Goal: Task Accomplishment & Management: Complete application form

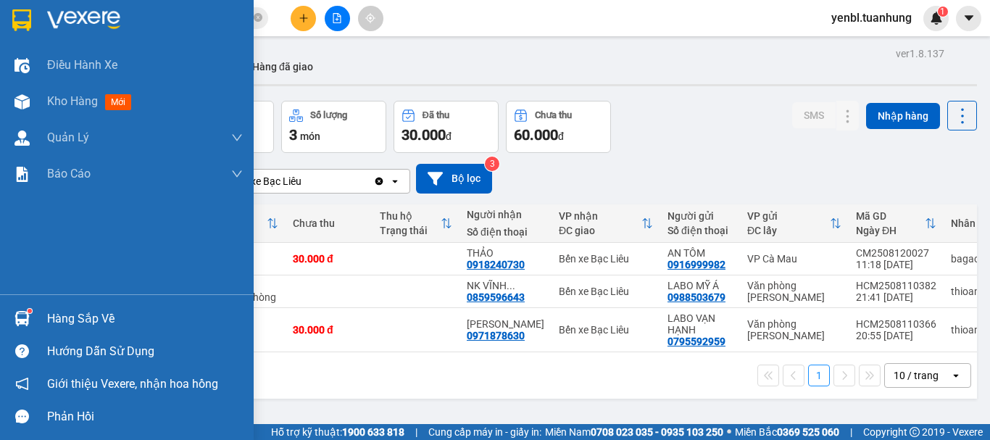
click at [51, 317] on div "Hàng sắp về" at bounding box center [145, 319] width 196 height 22
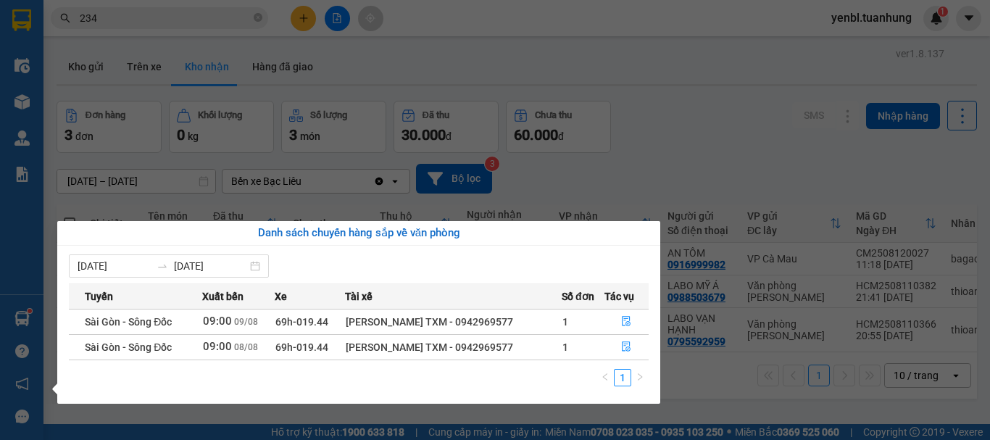
click at [680, 165] on section "Kết quả tìm kiếm ( 2158 ) Bộ lọc Mã ĐH Trạng thái Món hàng Thu hộ Tổng cước Chư…" at bounding box center [495, 220] width 990 height 440
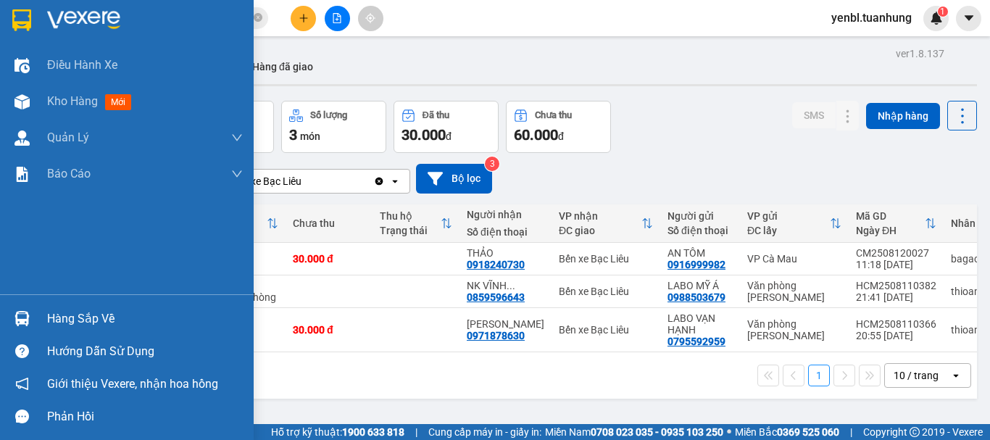
click at [75, 319] on div "Hàng sắp về" at bounding box center [145, 319] width 196 height 22
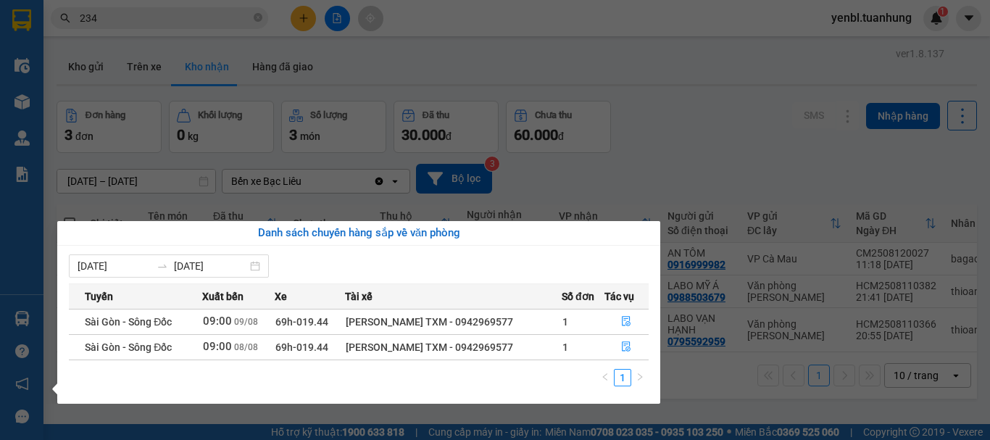
click at [678, 151] on section "Kết quả tìm kiếm ( 2158 ) Bộ lọc Mã ĐH Trạng thái Món hàng Thu hộ Tổng cước Chư…" at bounding box center [495, 220] width 990 height 440
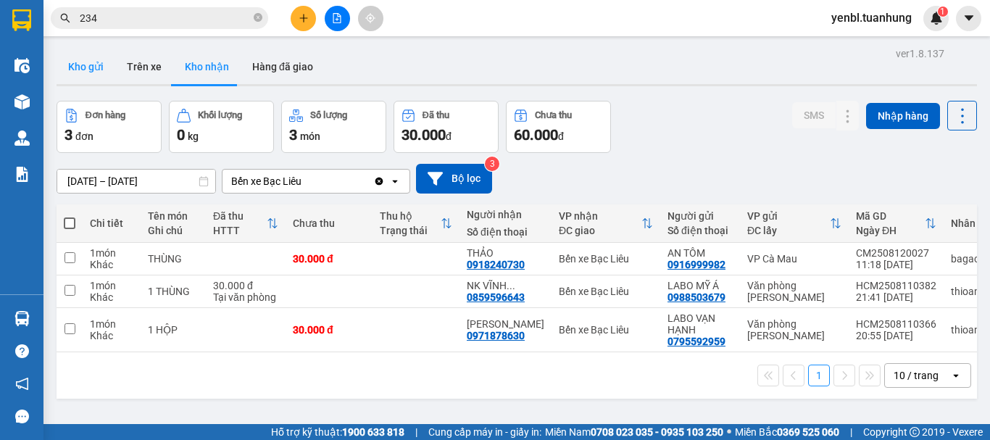
click at [78, 66] on button "Kho gửi" at bounding box center [86, 66] width 59 height 35
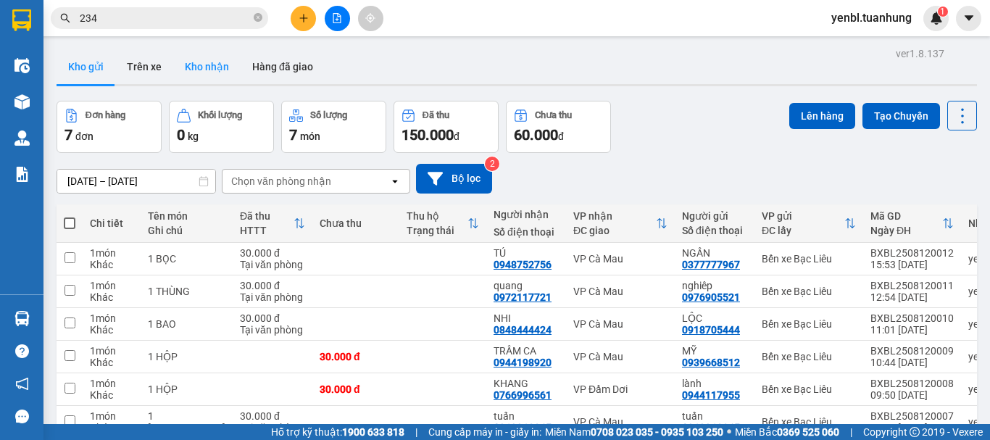
click at [180, 62] on button "Kho nhận" at bounding box center [206, 66] width 67 height 35
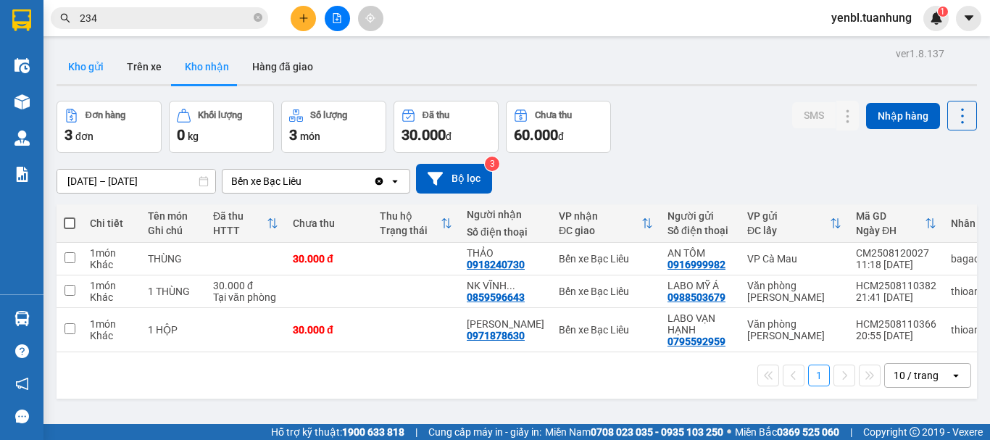
click at [73, 67] on button "Kho gửi" at bounding box center [86, 66] width 59 height 35
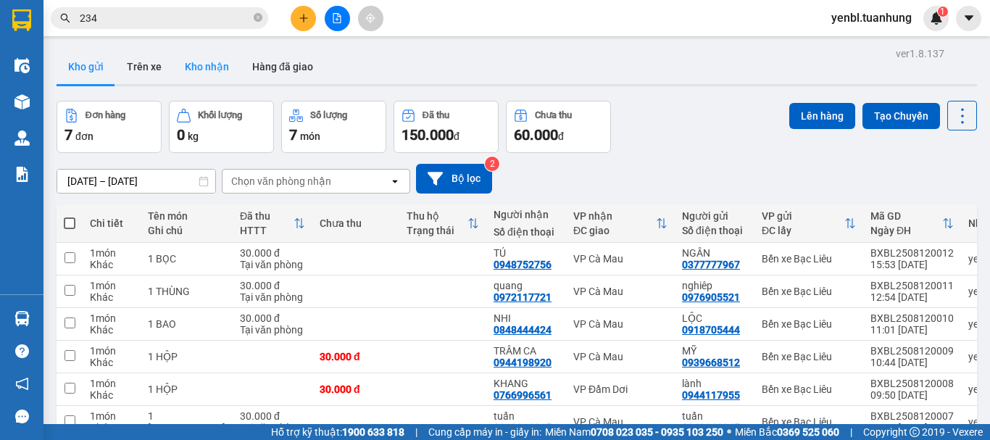
click at [198, 63] on button "Kho nhận" at bounding box center [206, 66] width 67 height 35
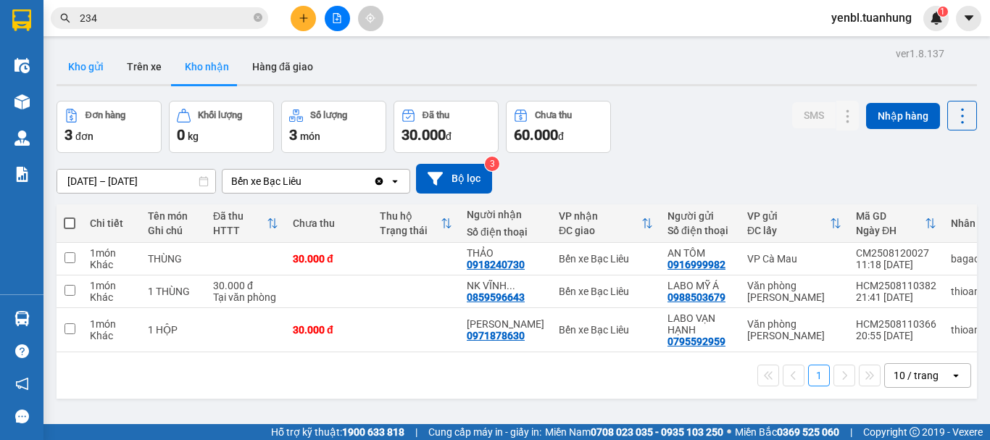
click at [95, 67] on button "Kho gửi" at bounding box center [86, 66] width 59 height 35
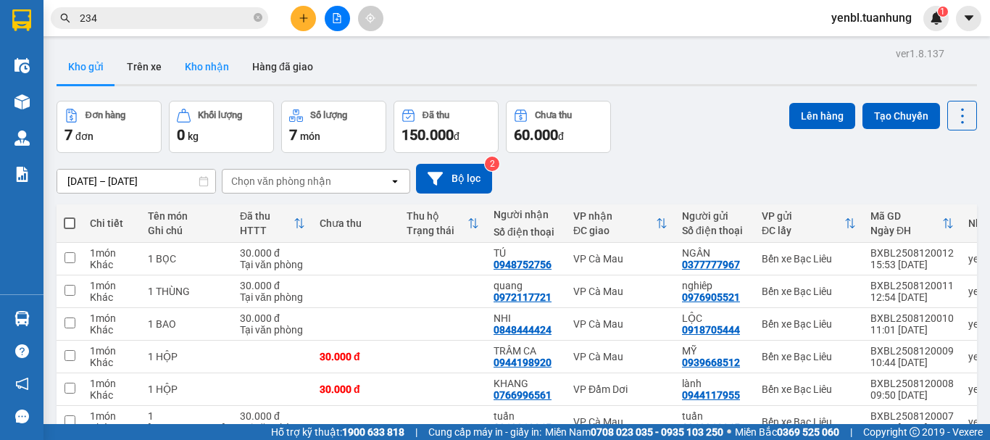
click at [203, 64] on button "Kho nhận" at bounding box center [206, 66] width 67 height 35
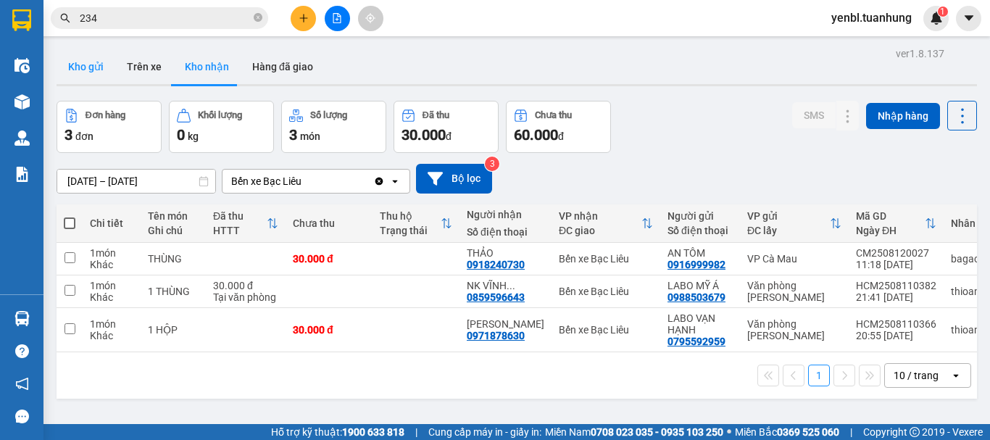
click at [87, 61] on button "Kho gửi" at bounding box center [86, 66] width 59 height 35
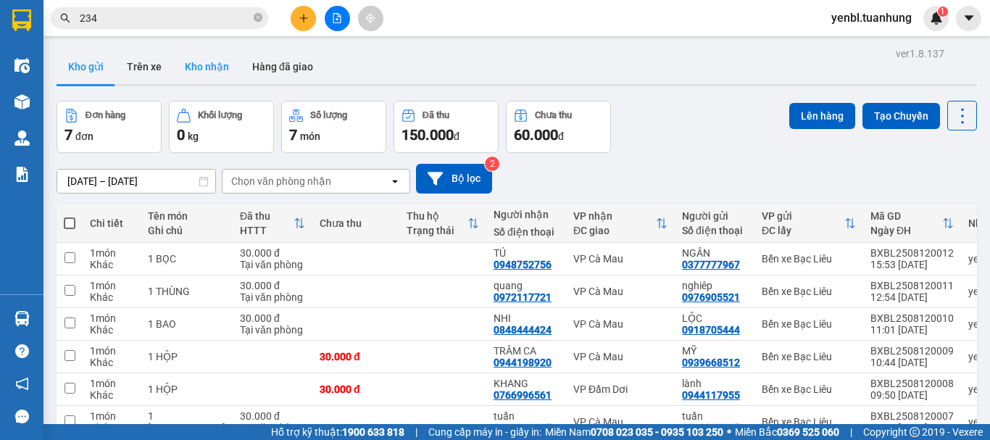
click at [218, 77] on button "Kho nhận" at bounding box center [206, 66] width 67 height 35
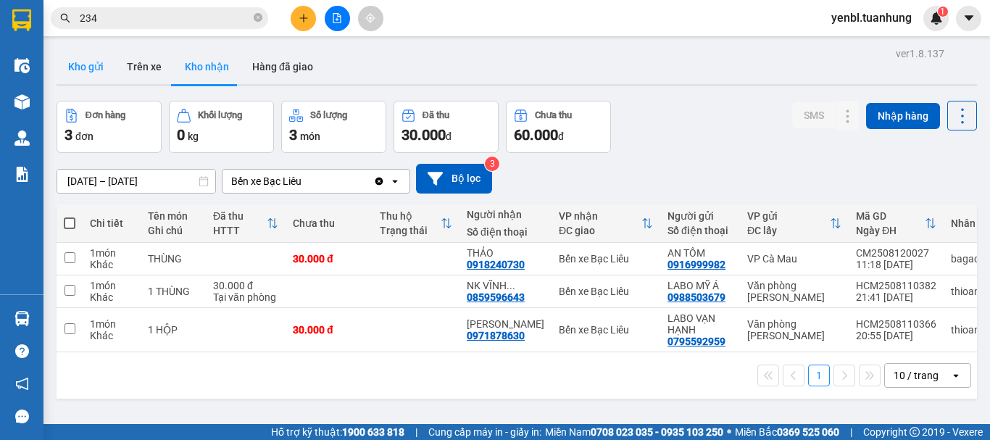
click at [90, 56] on button "Kho gửi" at bounding box center [86, 66] width 59 height 35
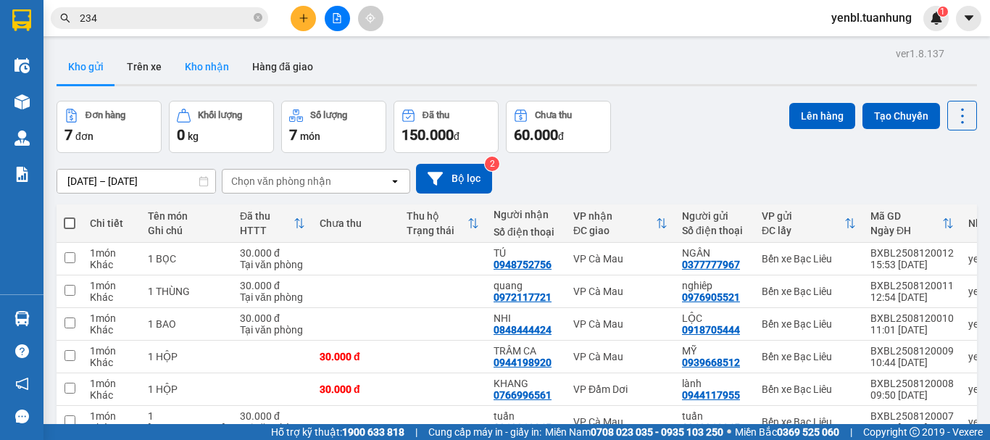
click at [208, 62] on button "Kho nhận" at bounding box center [206, 66] width 67 height 35
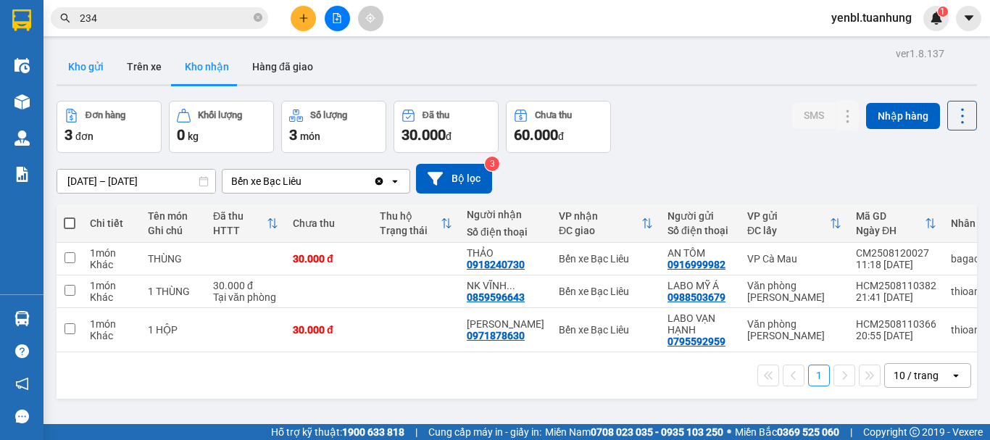
click at [86, 70] on button "Kho gửi" at bounding box center [86, 66] width 59 height 35
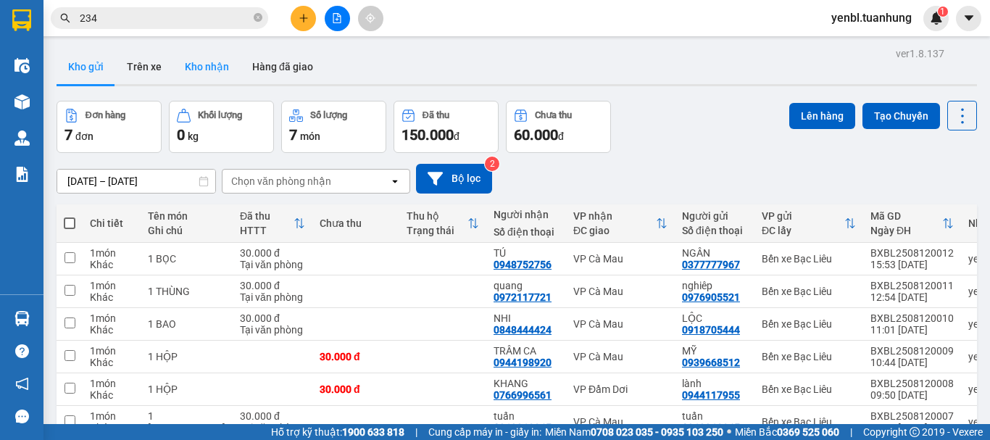
click at [218, 60] on button "Kho nhận" at bounding box center [206, 66] width 67 height 35
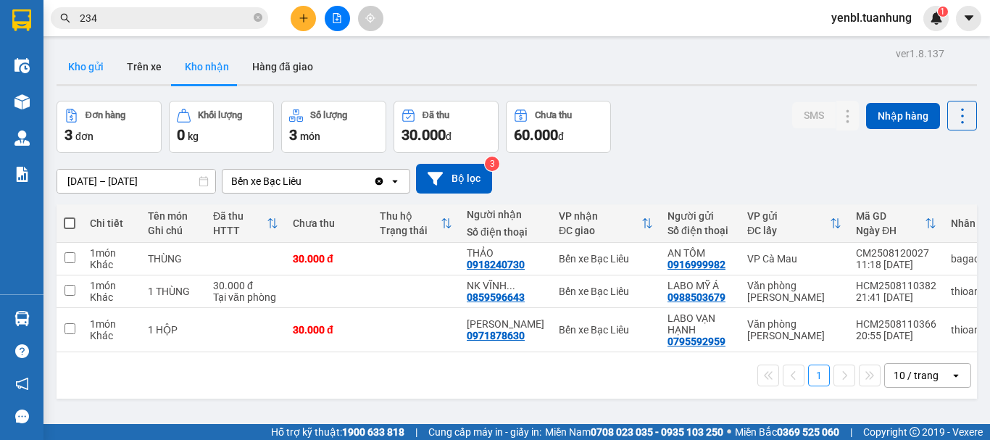
click at [99, 73] on button "Kho gửi" at bounding box center [86, 66] width 59 height 35
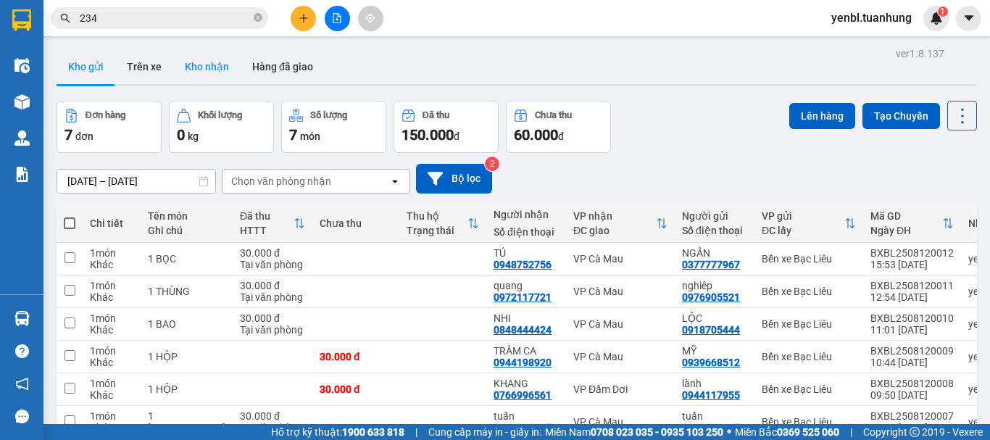
click at [188, 65] on button "Kho nhận" at bounding box center [206, 66] width 67 height 35
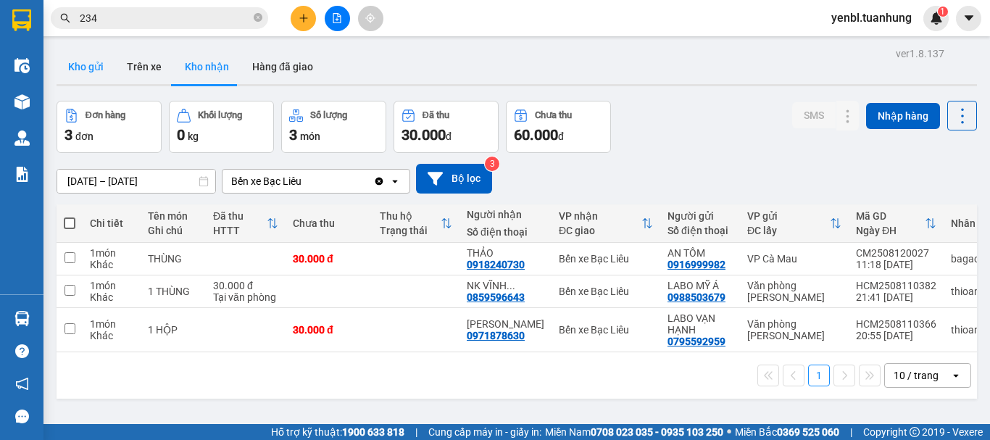
click at [86, 65] on button "Kho gửi" at bounding box center [86, 66] width 59 height 35
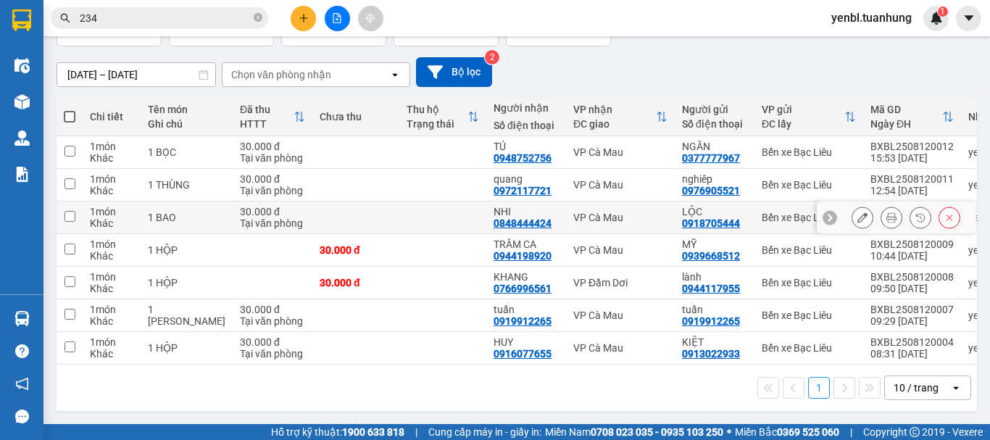
scroll to position [112, 0]
click at [64, 111] on span at bounding box center [70, 117] width 12 height 12
click at [70, 109] on input "checkbox" at bounding box center [70, 109] width 0 height 0
checkbox input "true"
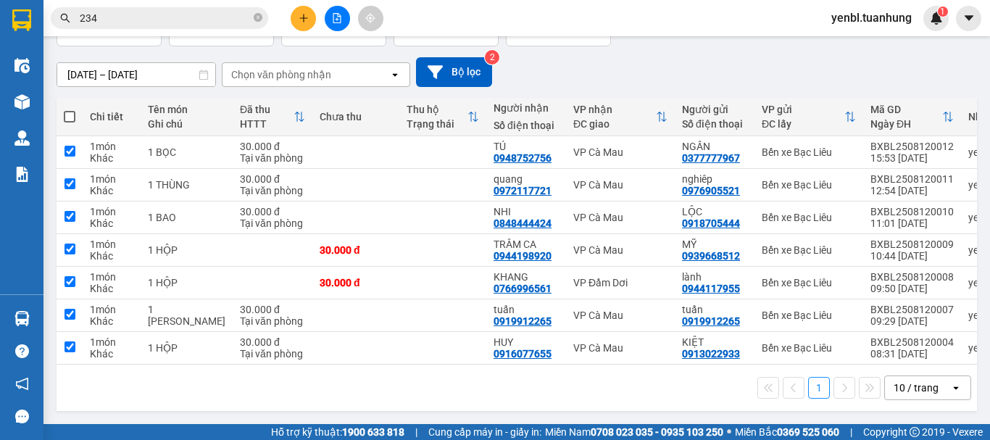
checkbox input "true"
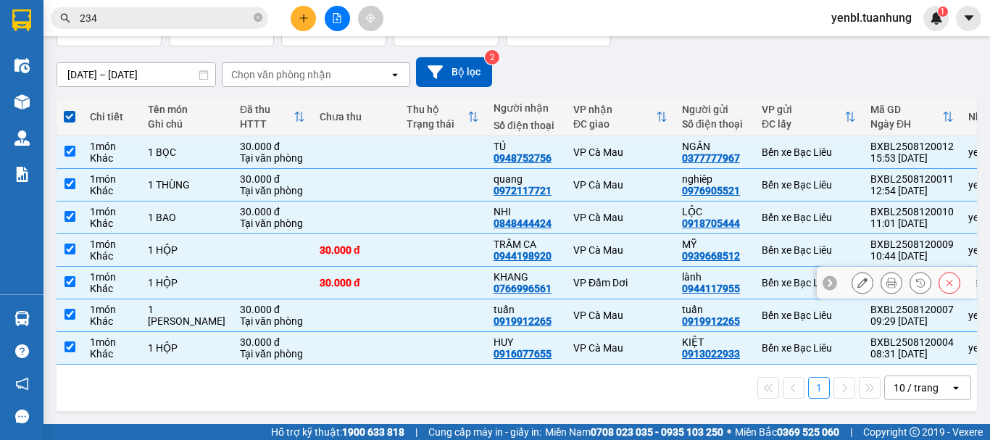
click at [70, 276] on input "checkbox" at bounding box center [70, 281] width 11 height 11
checkbox input "false"
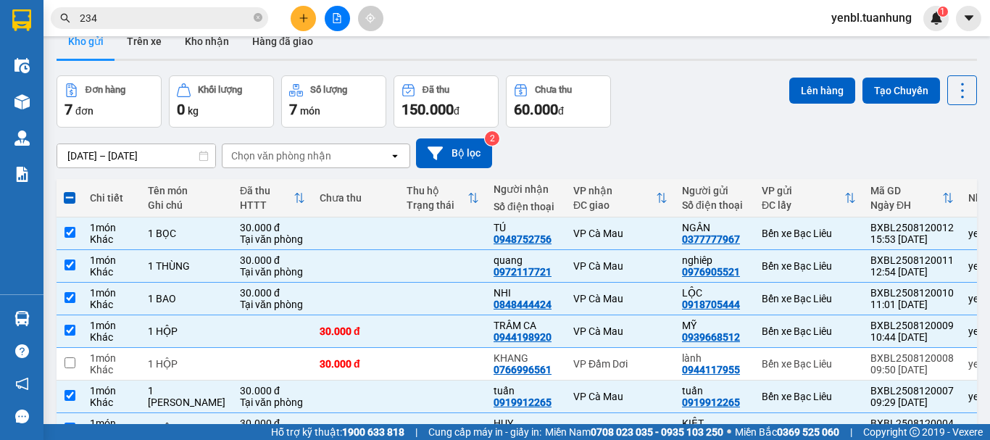
scroll to position [0, 0]
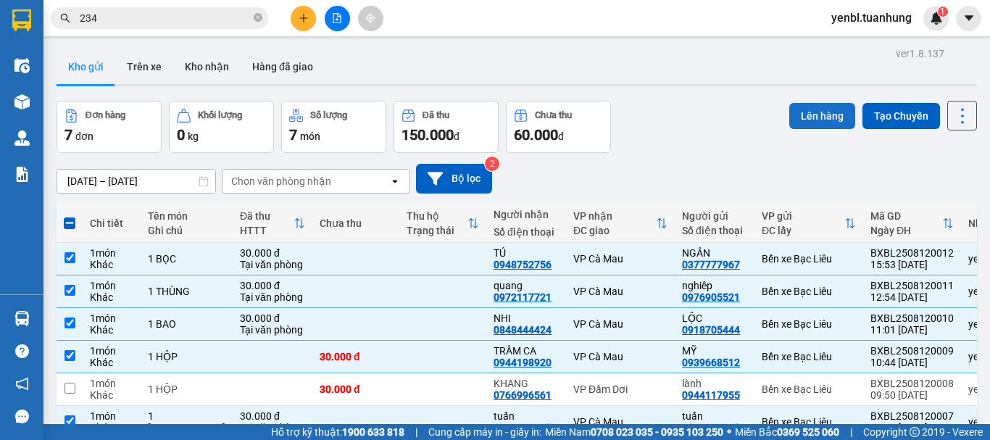
click at [803, 103] on button "Lên hàng" at bounding box center [823, 116] width 66 height 26
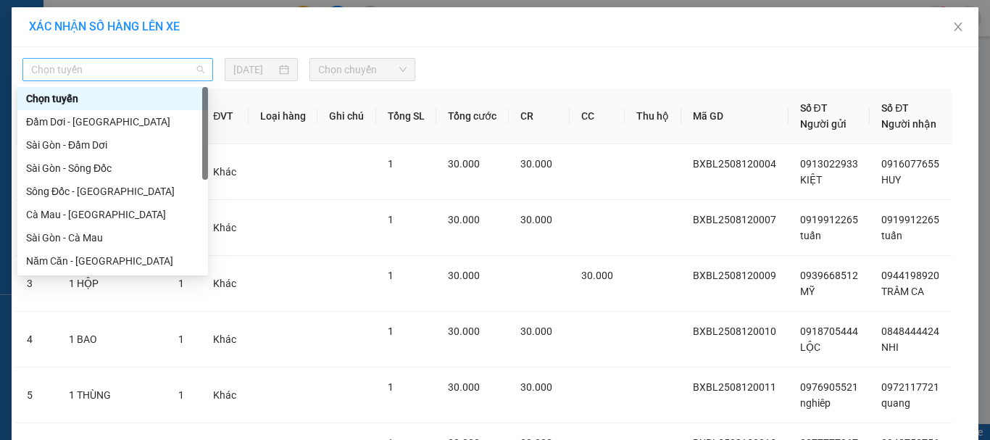
click at [127, 68] on span "Chọn tuyến" at bounding box center [117, 70] width 173 height 22
click at [103, 165] on div "Sài Gòn - Sông Đốc" at bounding box center [112, 168] width 173 height 16
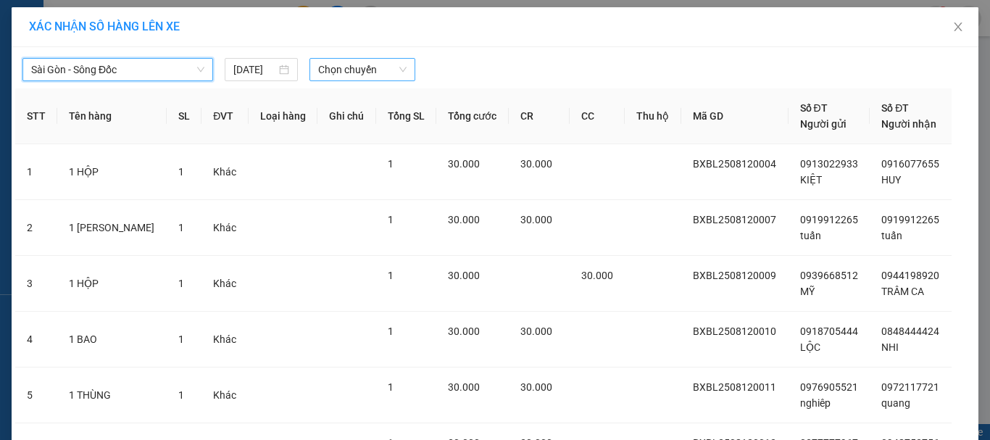
click at [378, 73] on span "Chọn chuyến" at bounding box center [362, 70] width 89 height 22
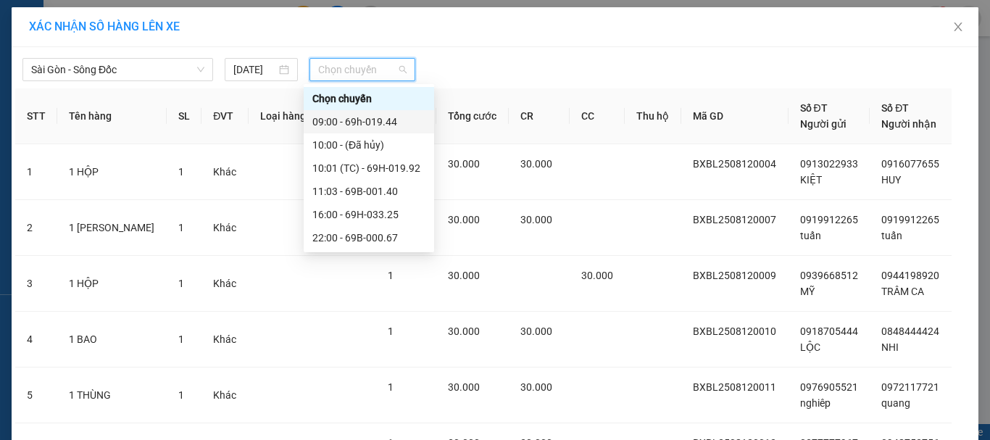
click at [402, 120] on div "09:00 - 69h-019.44" at bounding box center [368, 122] width 113 height 16
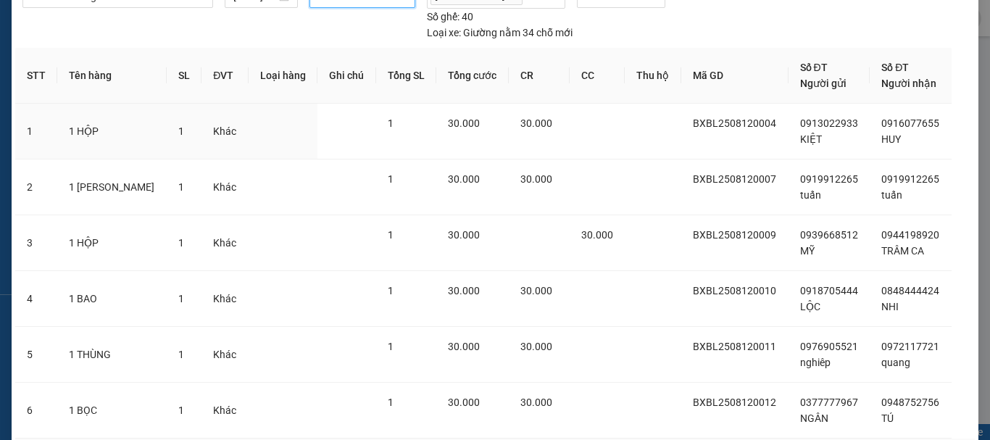
scroll to position [178, 0]
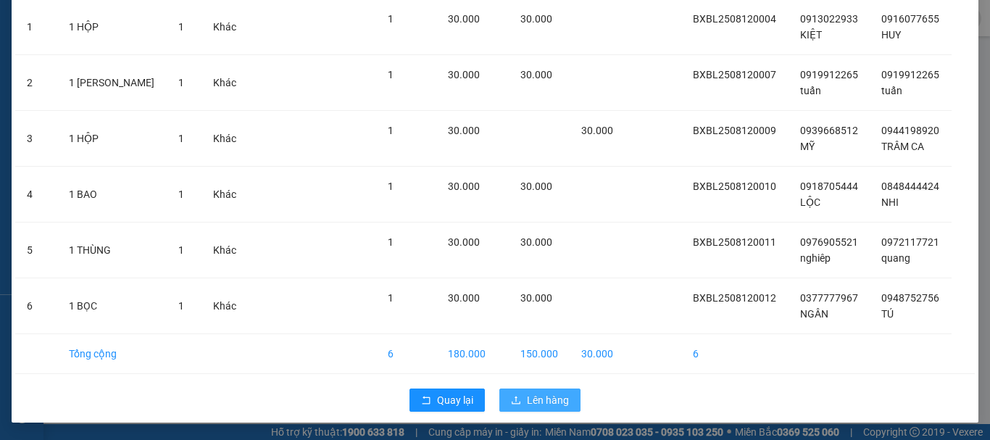
click at [544, 396] on span "Lên hàng" at bounding box center [548, 400] width 42 height 16
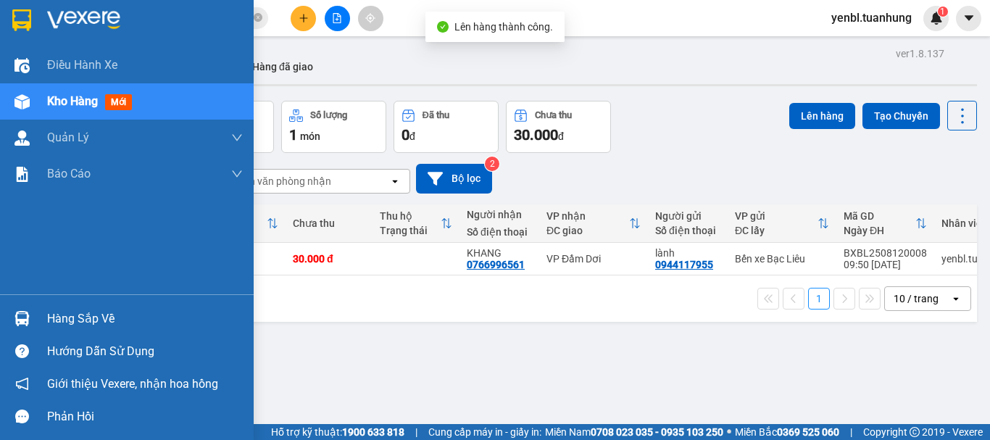
click at [30, 313] on div at bounding box center [21, 318] width 25 height 25
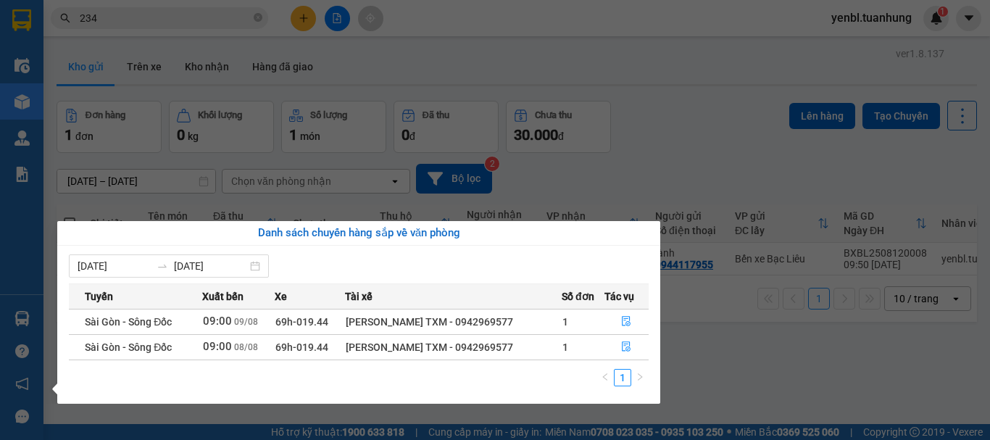
drag, startPoint x: 688, startPoint y: 164, endPoint x: 672, endPoint y: 45, distance: 120.0
click at [691, 151] on section "Kết quả tìm kiếm ( 2158 ) Bộ lọc Mã ĐH Trạng thái Món hàng Thu hộ Tổng cước Chư…" at bounding box center [495, 220] width 990 height 440
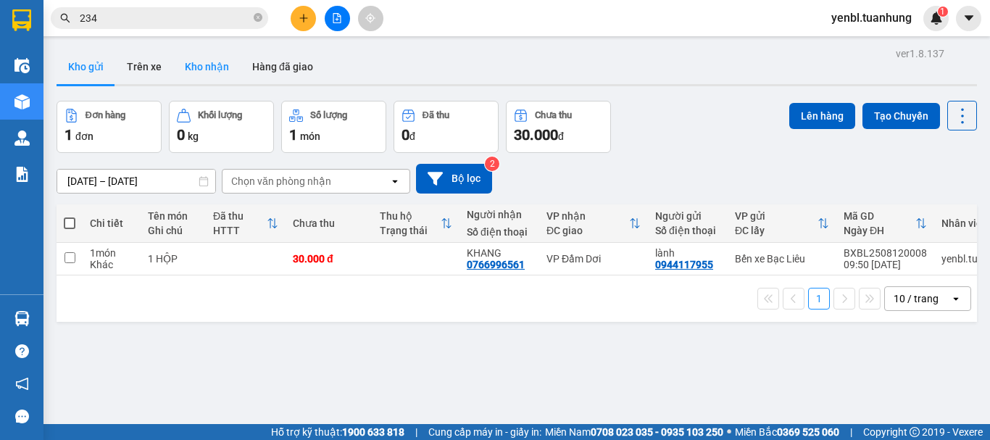
click at [207, 54] on button "Kho nhận" at bounding box center [206, 66] width 67 height 35
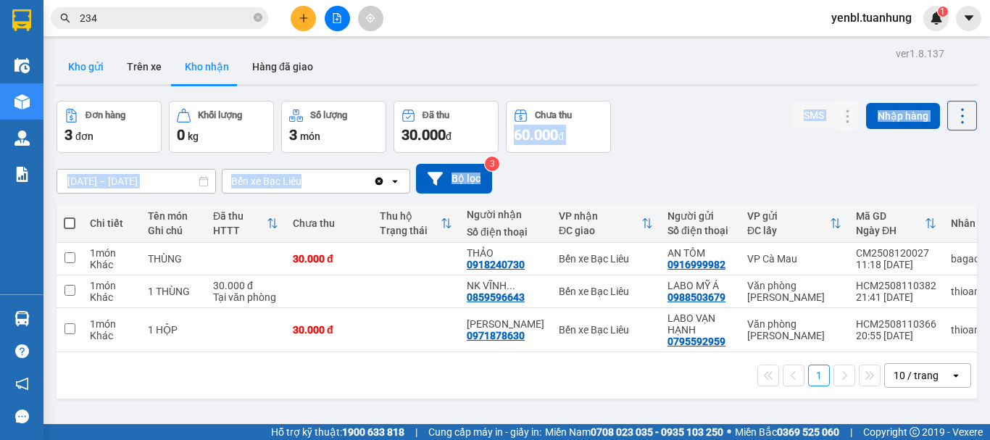
click at [103, 62] on button "Kho gửi" at bounding box center [86, 66] width 59 height 35
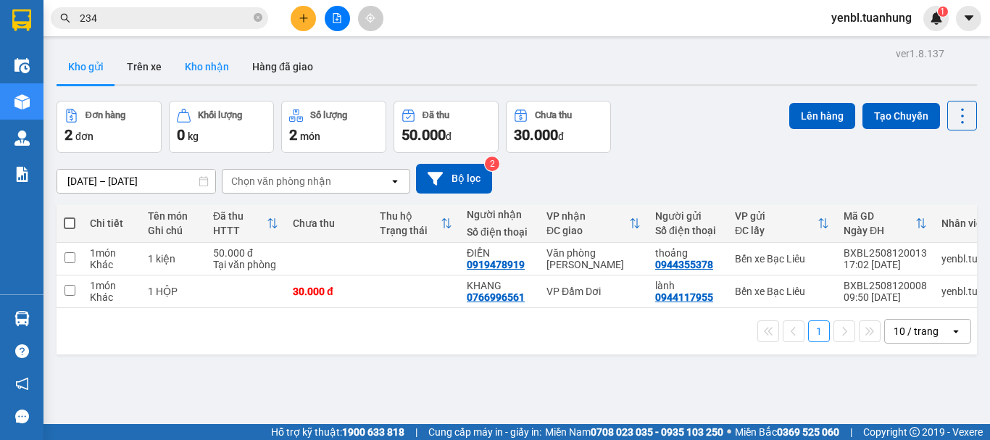
click at [194, 65] on button "Kho nhận" at bounding box center [206, 66] width 67 height 35
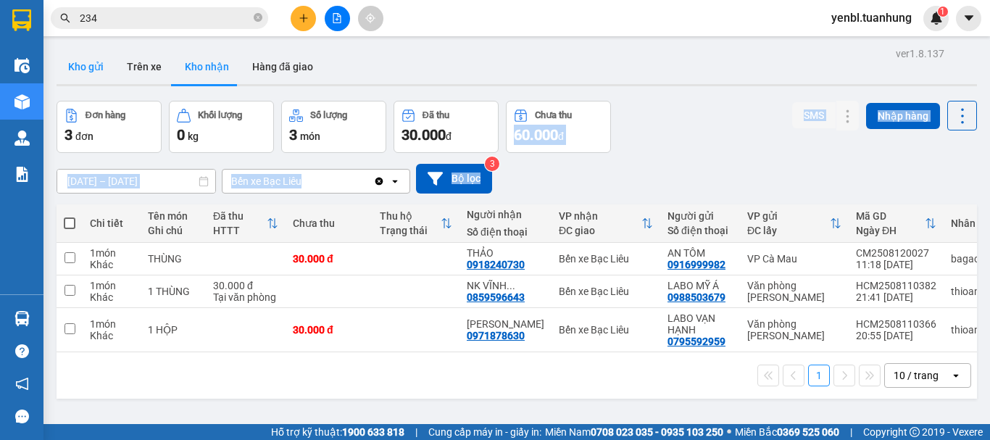
click at [77, 58] on button "Kho gửi" at bounding box center [86, 66] width 59 height 35
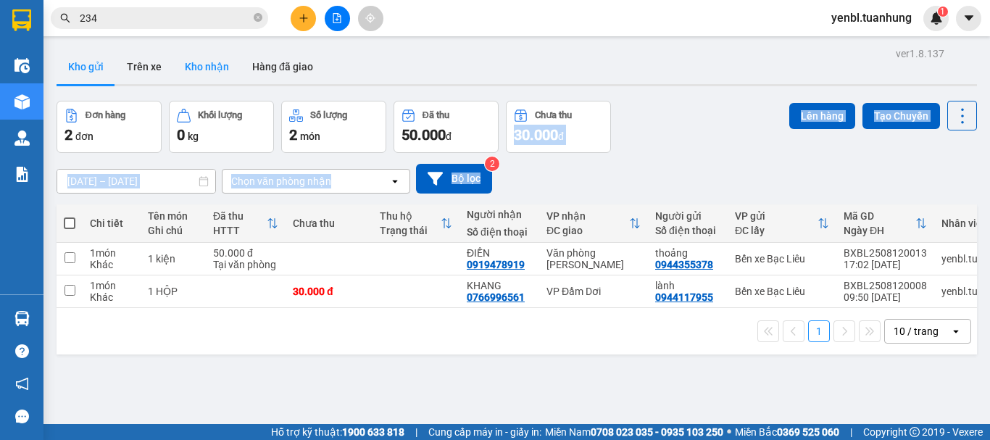
click at [217, 74] on button "Kho nhận" at bounding box center [206, 66] width 67 height 35
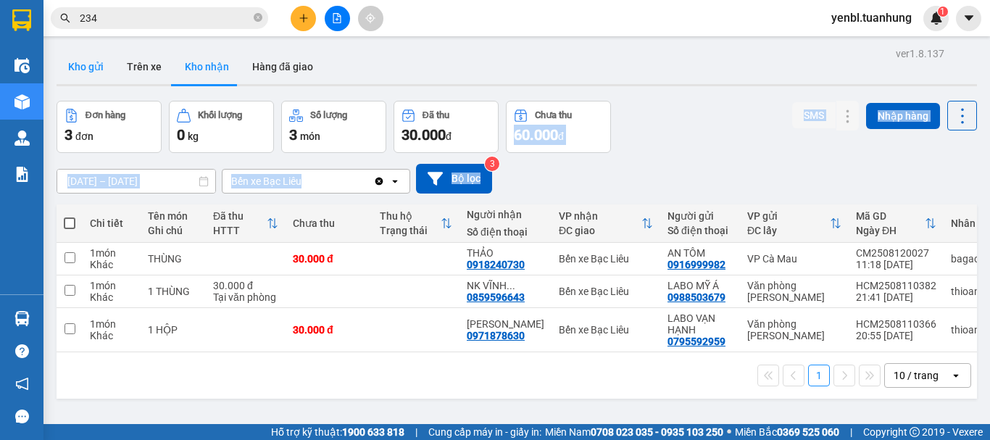
click at [104, 74] on button "Kho gửi" at bounding box center [86, 66] width 59 height 35
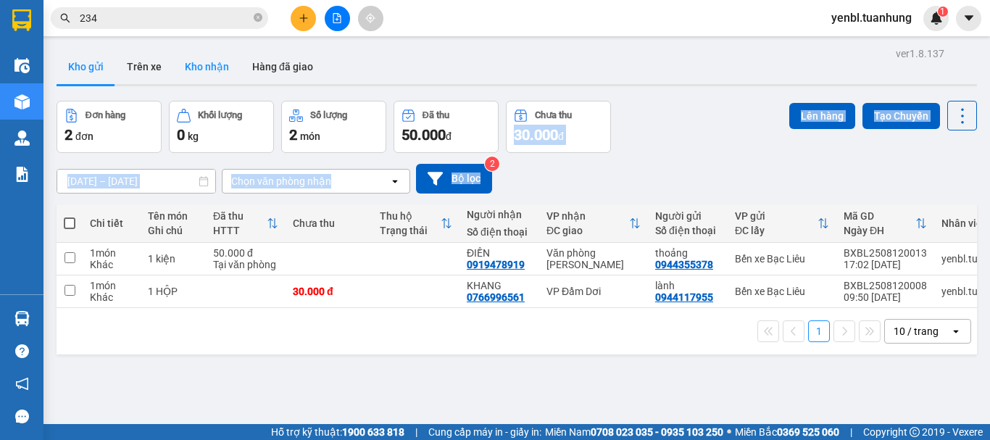
click at [224, 64] on button "Kho nhận" at bounding box center [206, 66] width 67 height 35
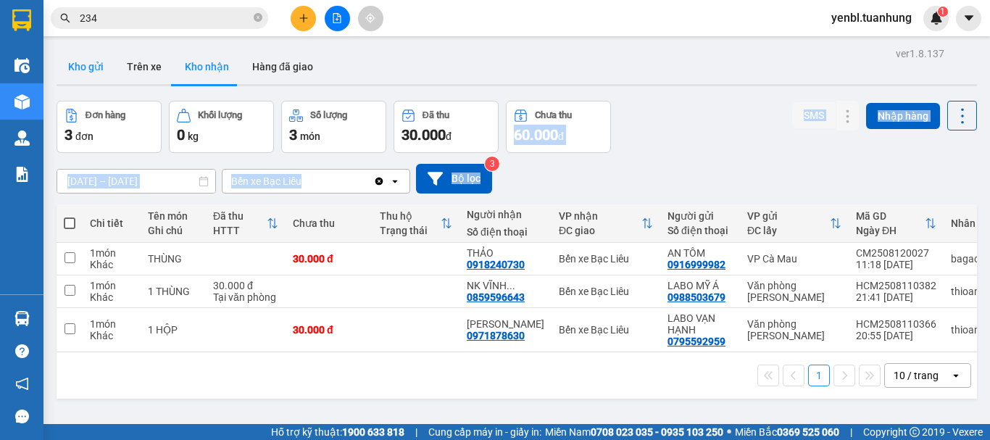
click at [101, 67] on button "Kho gửi" at bounding box center [86, 66] width 59 height 35
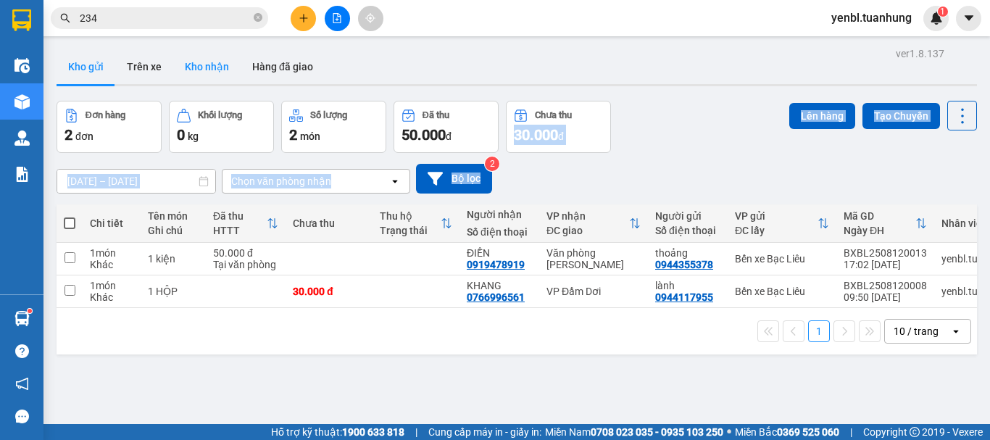
click at [210, 76] on button "Kho nhận" at bounding box center [206, 66] width 67 height 35
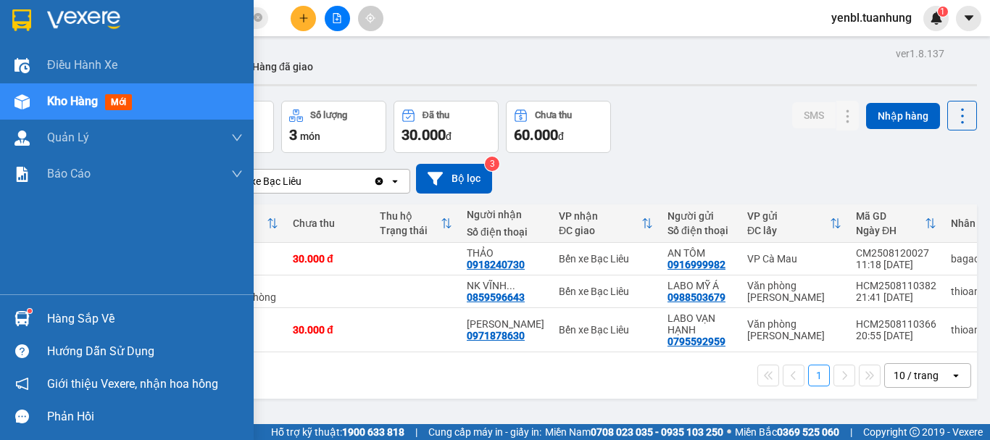
click at [62, 320] on div "Hàng sắp về" at bounding box center [145, 319] width 196 height 22
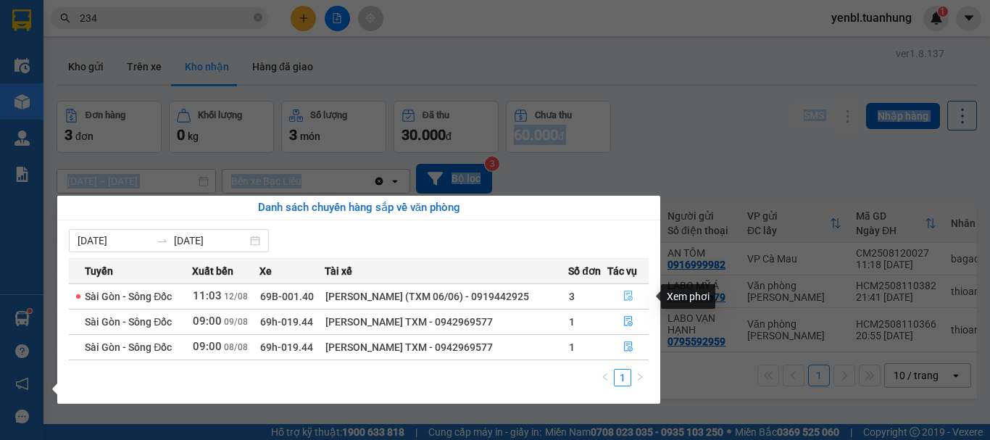
click at [621, 296] on button "button" at bounding box center [628, 296] width 40 height 23
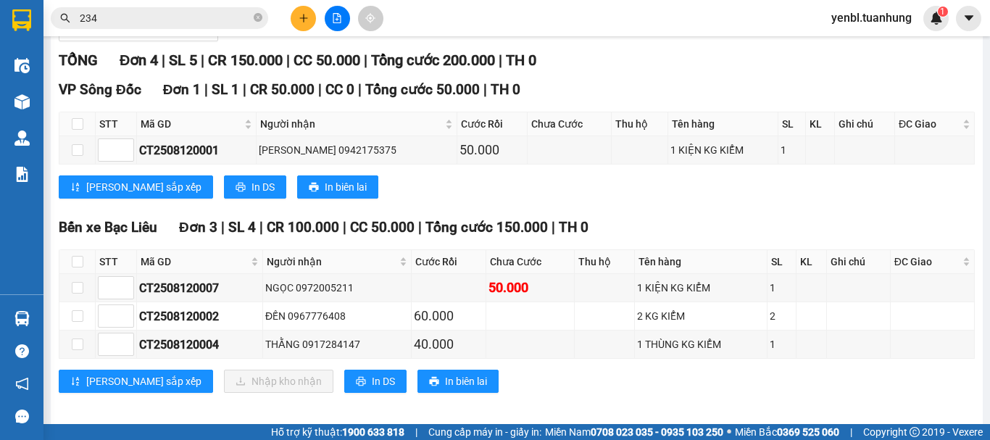
scroll to position [217, 0]
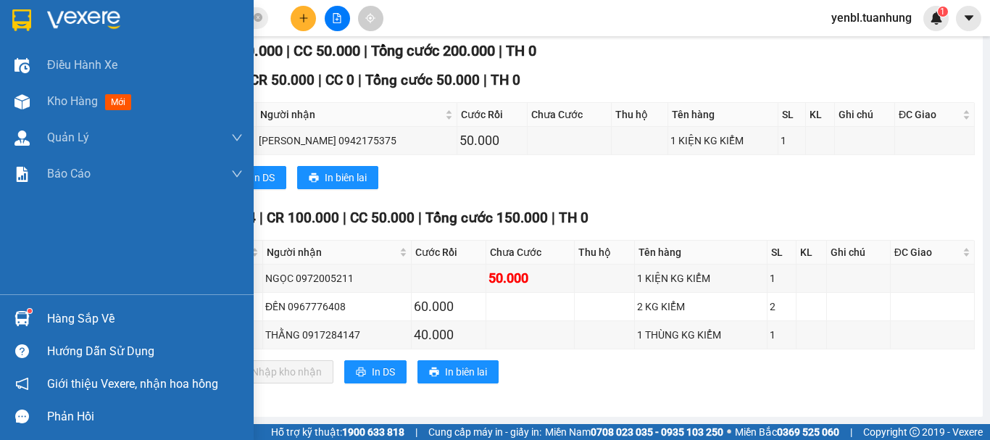
click at [27, 318] on img at bounding box center [22, 318] width 15 height 15
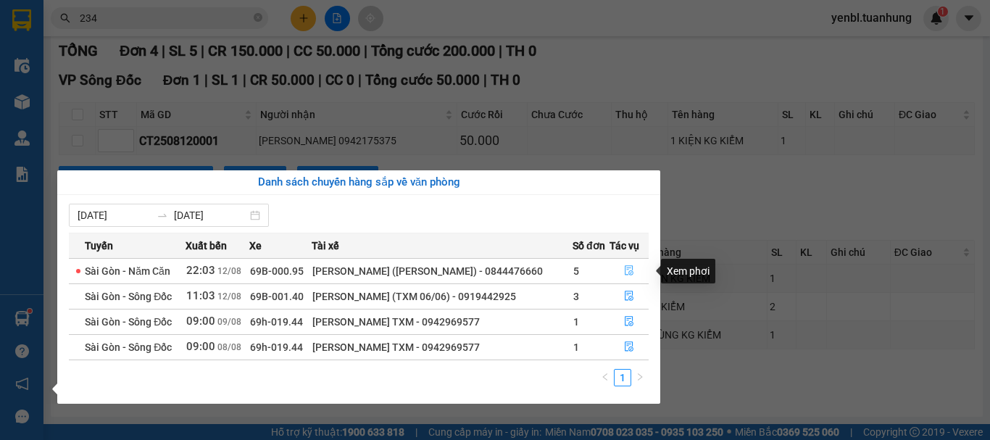
click at [625, 269] on icon "file-done" at bounding box center [629, 270] width 10 height 10
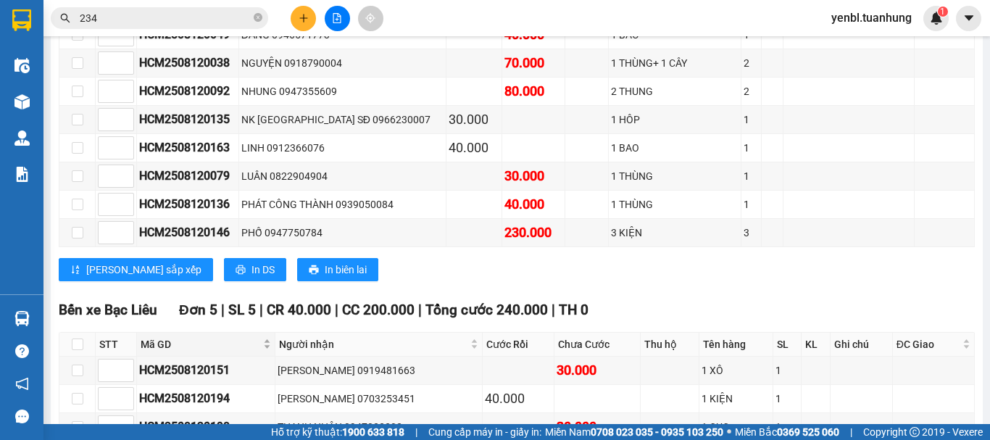
scroll to position [5510, 0]
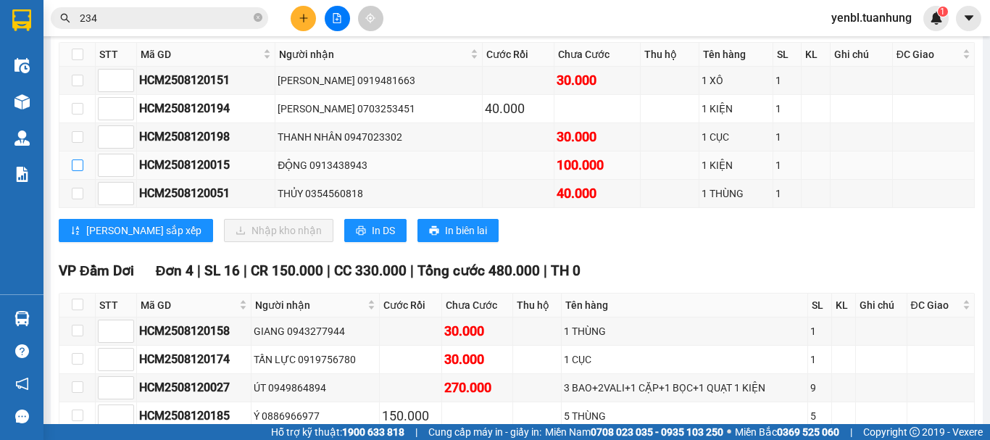
click at [77, 171] on input "checkbox" at bounding box center [78, 166] width 12 height 12
checkbox input "true"
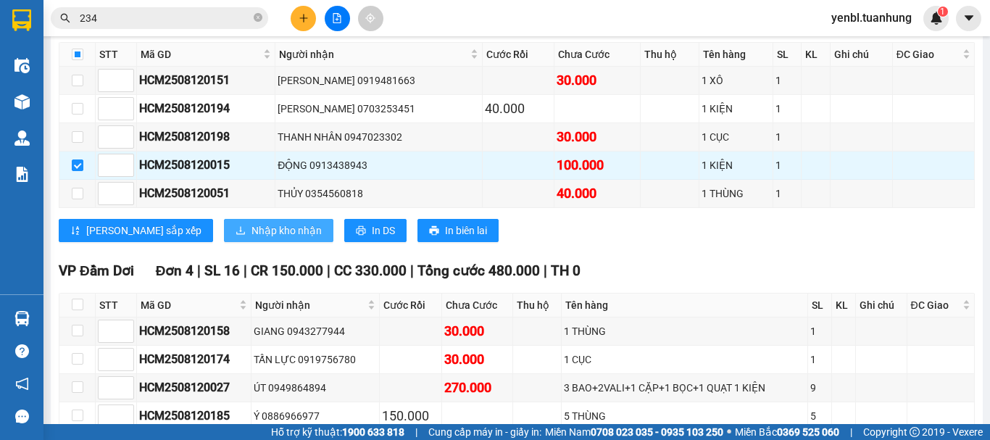
click at [252, 239] on span "Nhập kho nhận" at bounding box center [287, 231] width 70 height 16
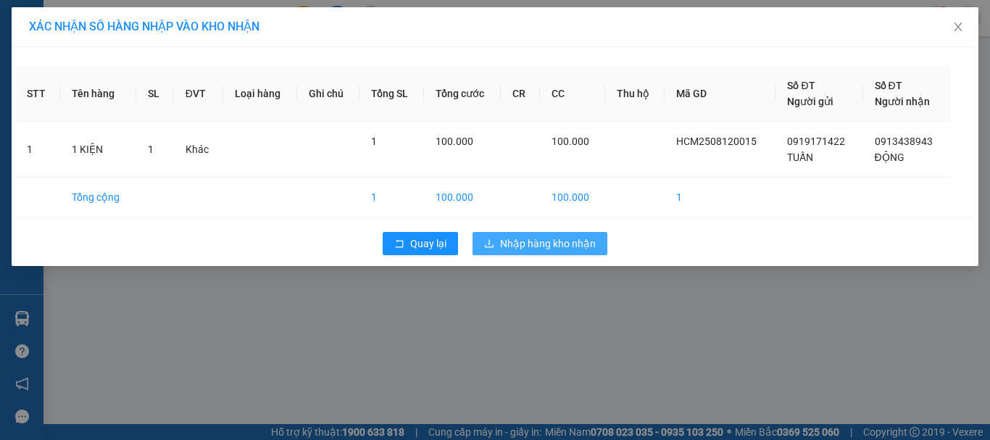
click at [510, 239] on span "Nhập hàng kho nhận" at bounding box center [548, 244] width 96 height 16
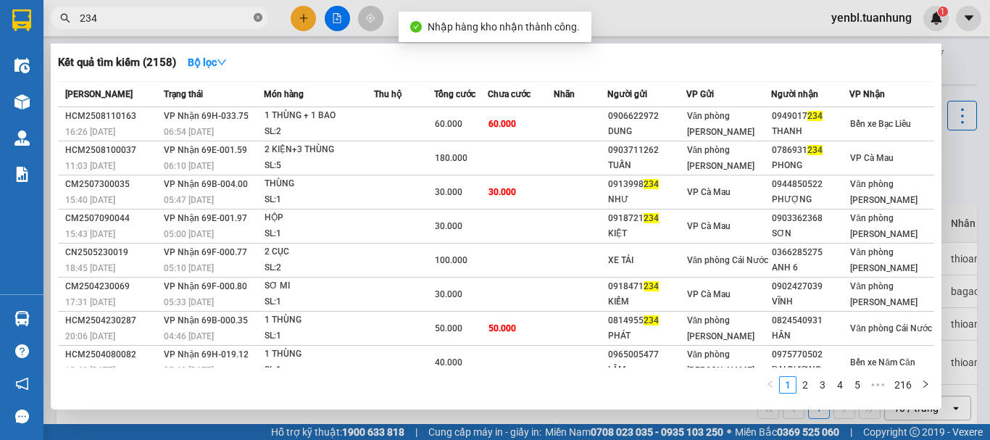
click at [256, 19] on icon "close-circle" at bounding box center [258, 17] width 9 height 9
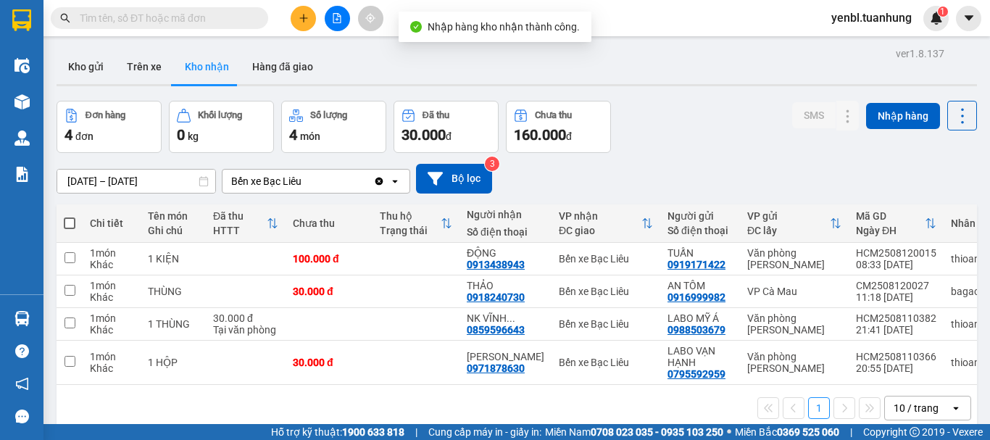
click at [206, 20] on input "text" at bounding box center [165, 18] width 171 height 16
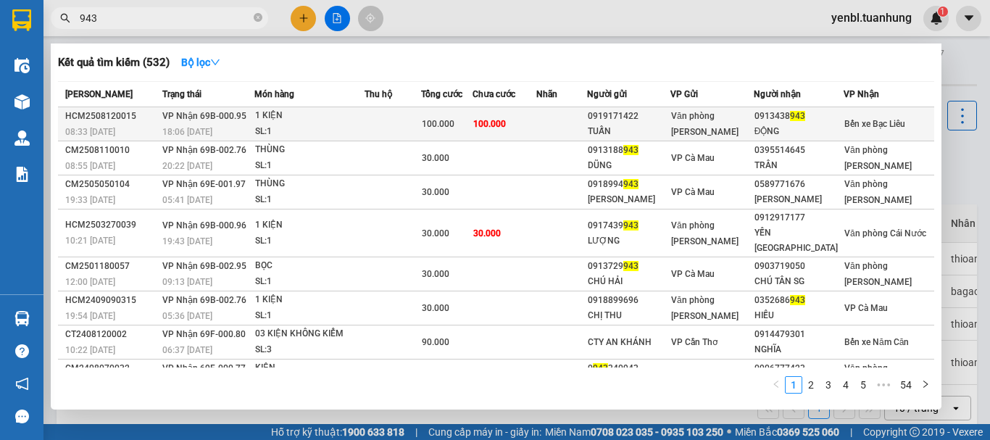
type input "943"
click at [753, 121] on div "Văn phòng [PERSON_NAME]" at bounding box center [712, 124] width 82 height 32
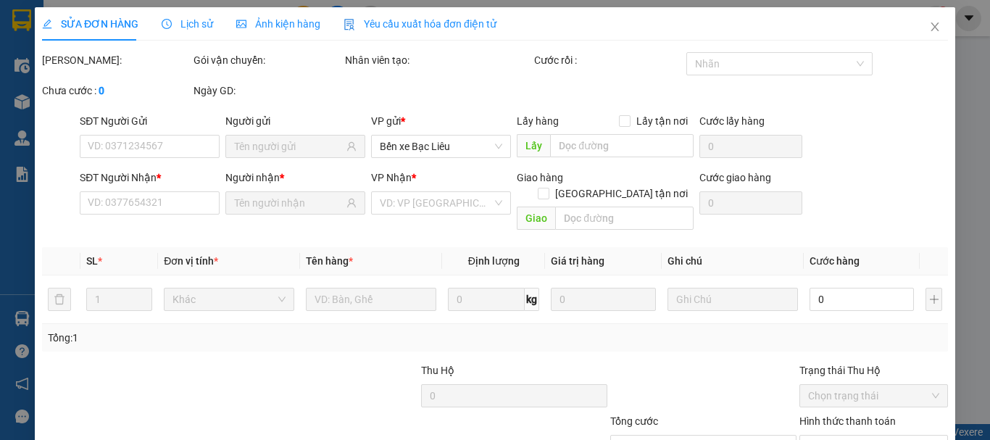
type input "0919171422"
type input "TUẤN"
type input "0913438943"
type input "ĐỘNG"
type input "100.000"
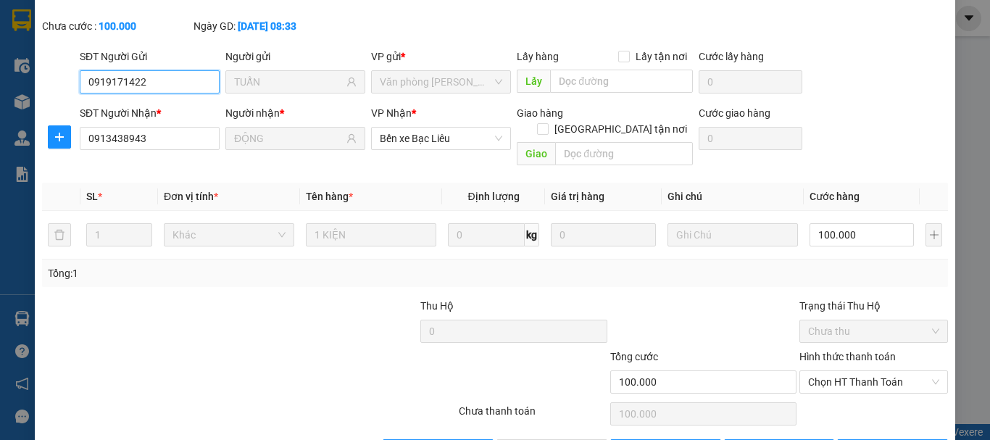
scroll to position [99, 0]
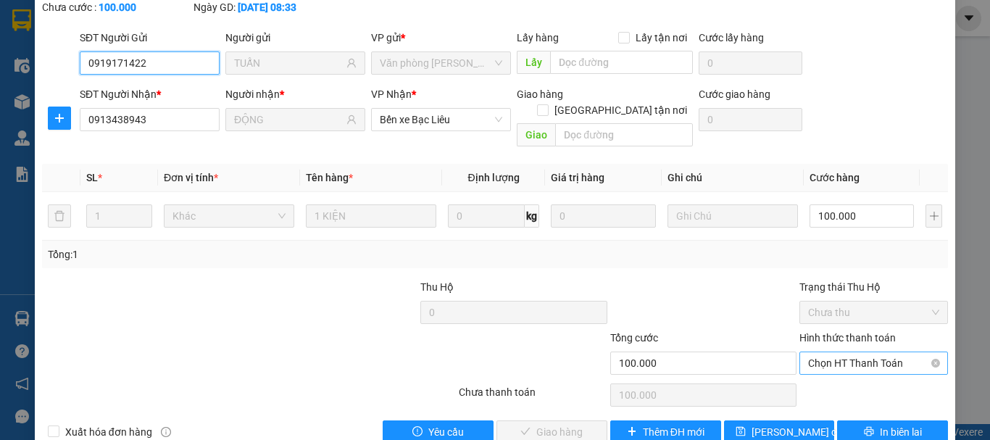
click at [852, 352] on span "Chọn HT Thanh Toán" at bounding box center [873, 363] width 131 height 22
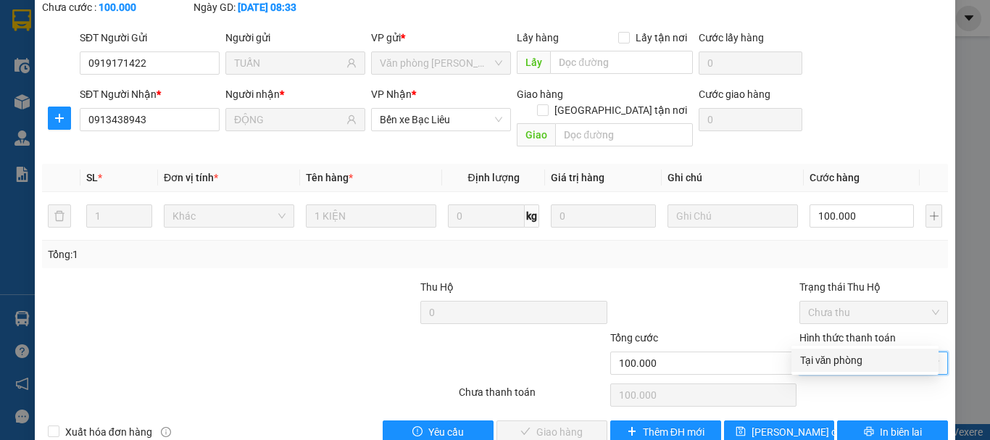
click at [837, 363] on div "Tại văn phòng" at bounding box center [865, 360] width 130 height 16
type input "0"
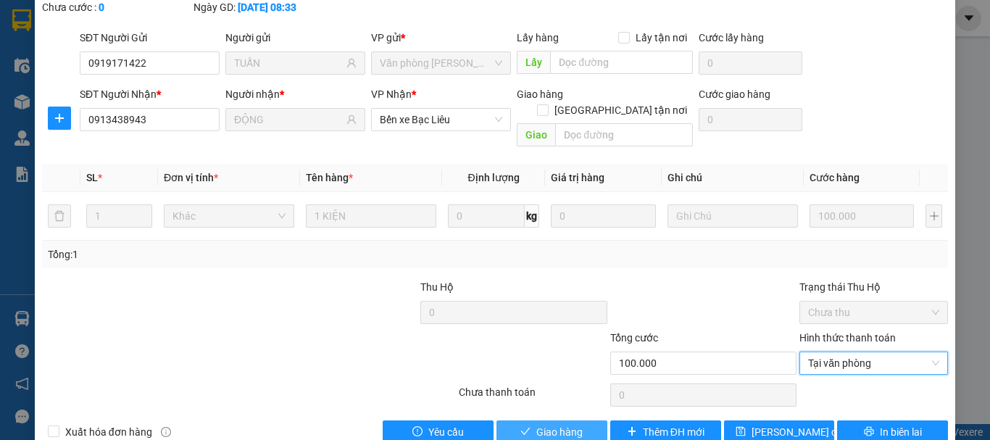
click at [581, 421] on button "Giao hàng" at bounding box center [552, 432] width 111 height 23
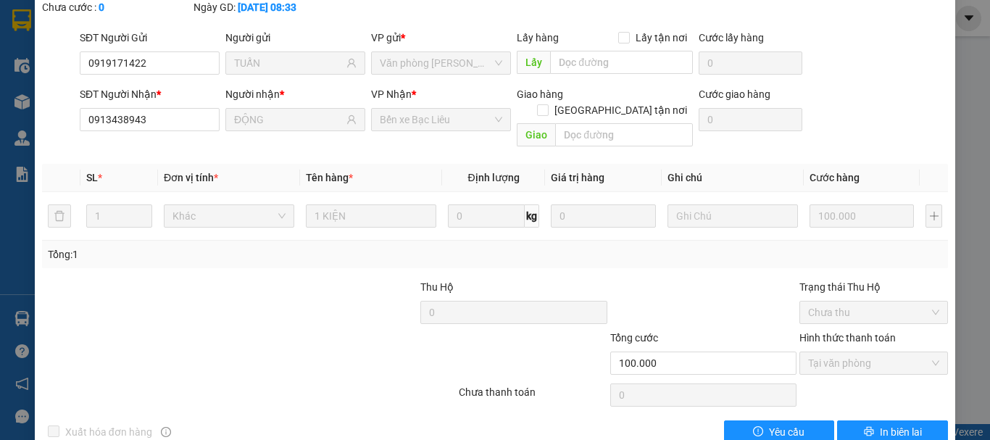
scroll to position [0, 0]
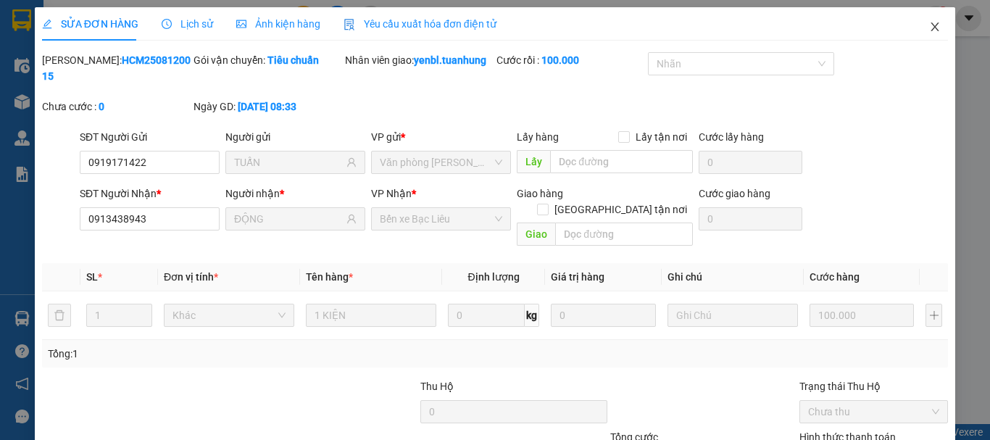
click at [929, 24] on icon "close" at bounding box center [935, 27] width 12 height 12
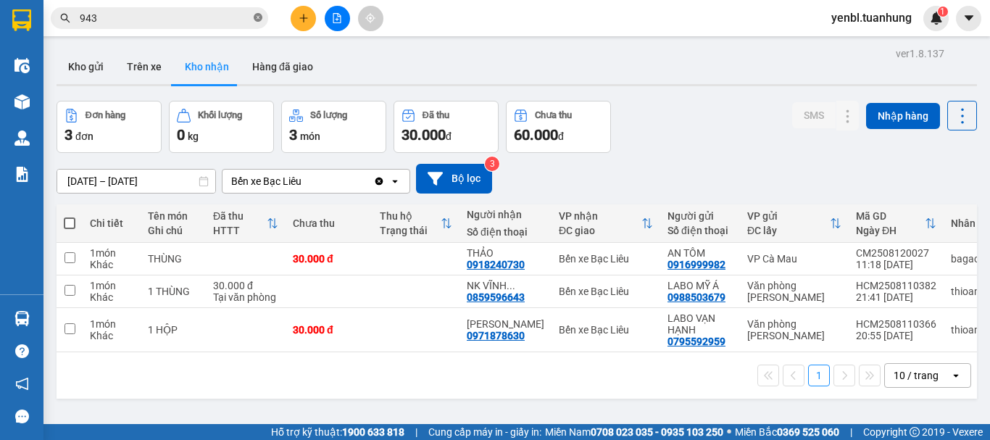
click at [260, 22] on icon "close-circle" at bounding box center [258, 17] width 9 height 9
click at [248, 20] on input "text" at bounding box center [165, 18] width 171 height 16
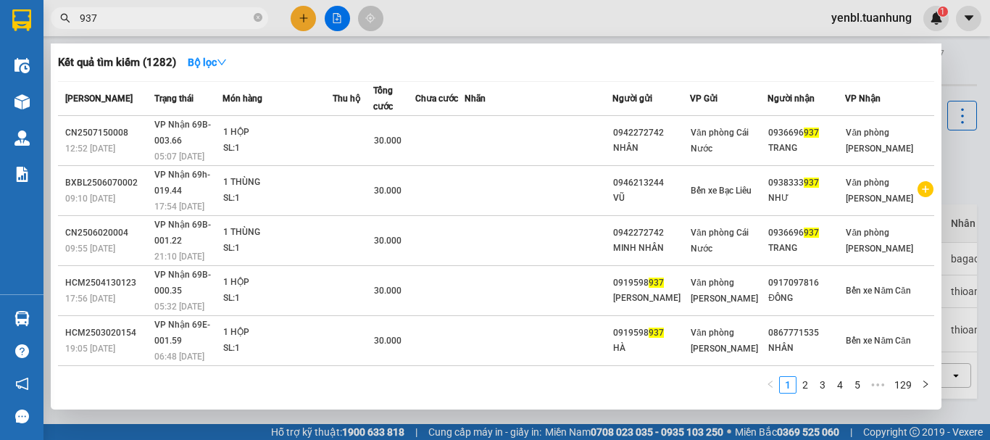
type input "937"
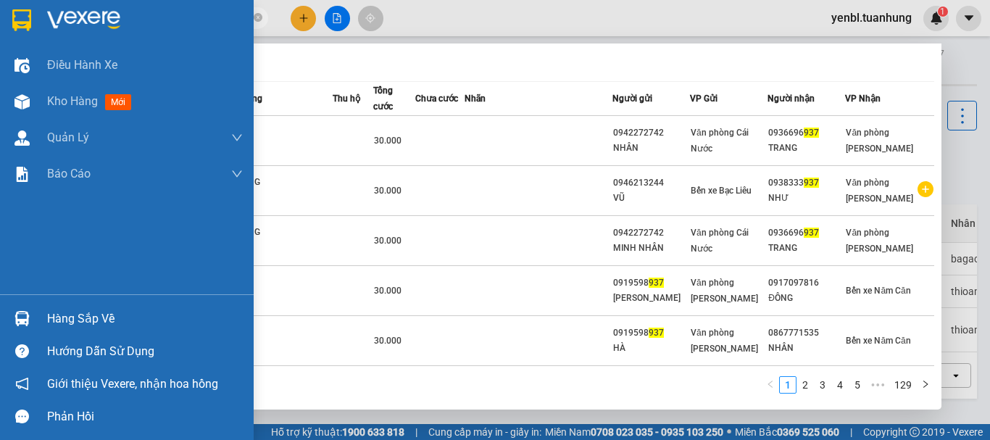
click at [67, 318] on div "Hàng sắp về" at bounding box center [145, 319] width 196 height 22
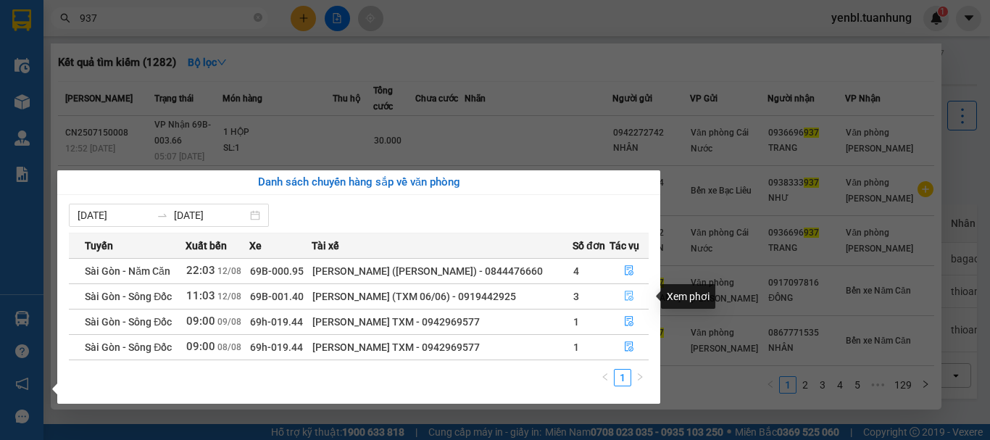
click at [629, 297] on icon "file-done" at bounding box center [629, 296] width 10 height 10
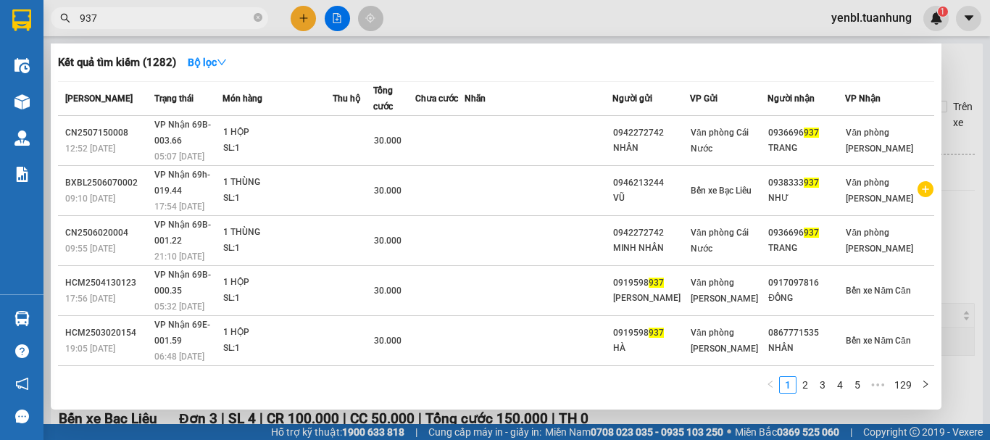
click at [953, 70] on div at bounding box center [495, 220] width 990 height 440
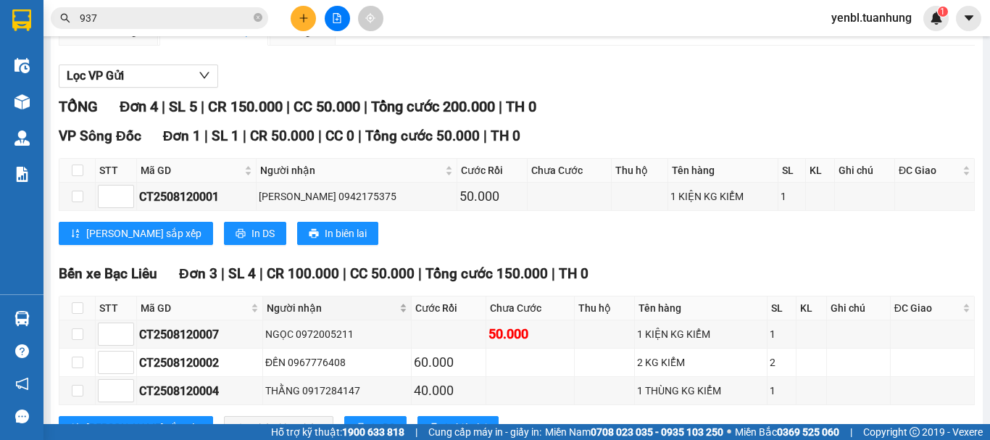
scroll to position [217, 0]
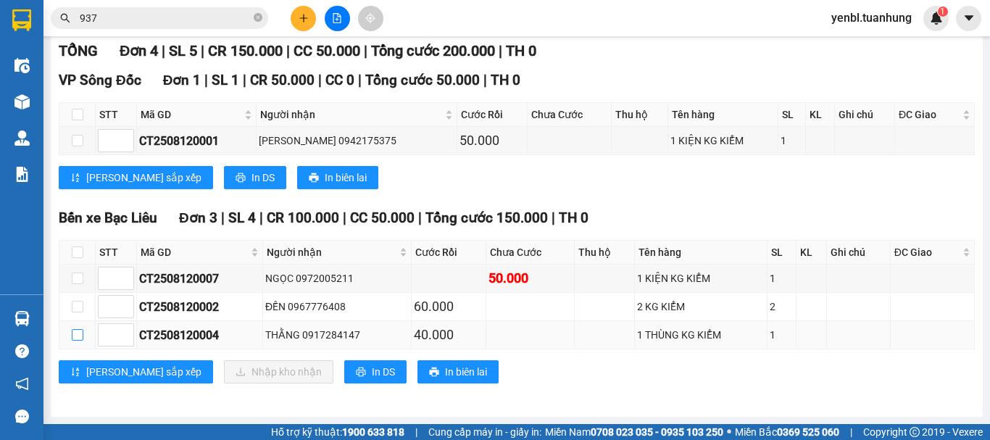
click at [76, 336] on input "checkbox" at bounding box center [78, 335] width 12 height 12
checkbox input "true"
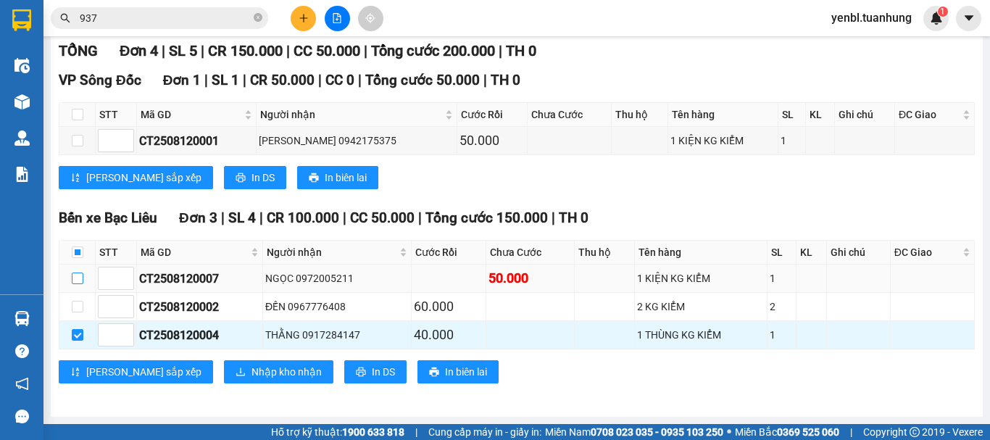
click at [80, 274] on input "checkbox" at bounding box center [78, 279] width 12 height 12
checkbox input "true"
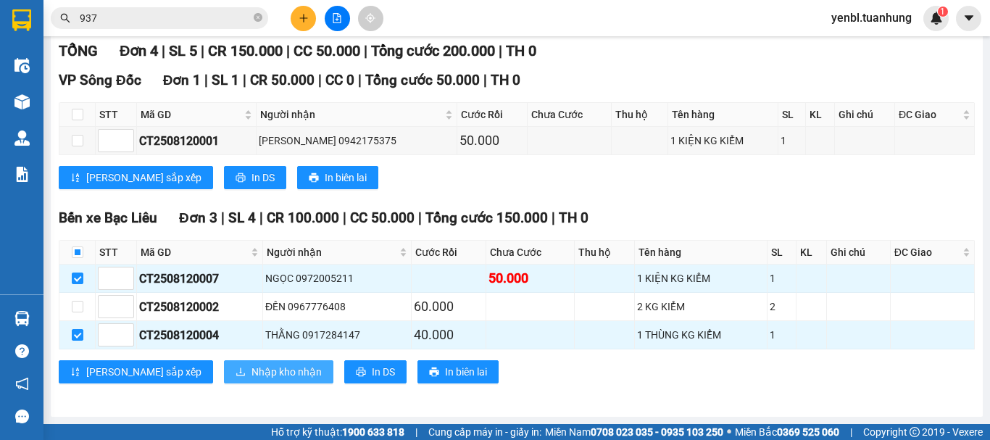
click at [252, 368] on span "Nhập kho nhận" at bounding box center [287, 372] width 70 height 16
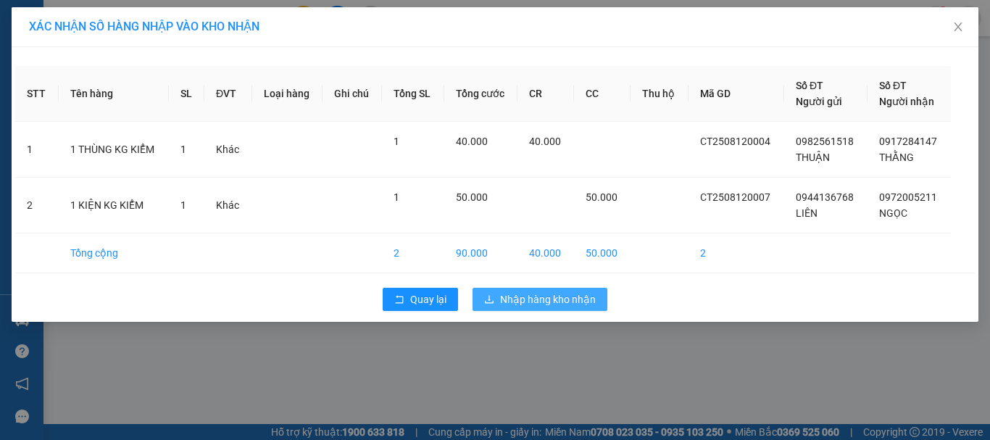
click at [515, 294] on span "Nhập hàng kho nhận" at bounding box center [548, 299] width 96 height 16
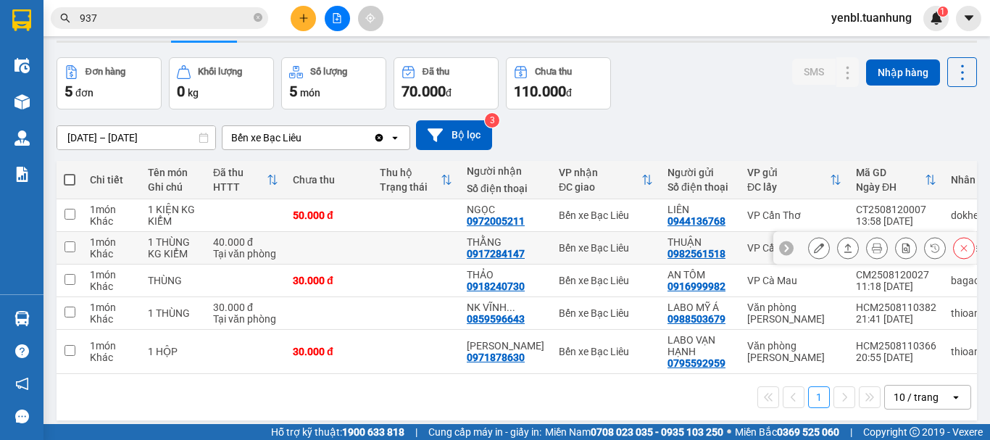
scroll to position [67, 0]
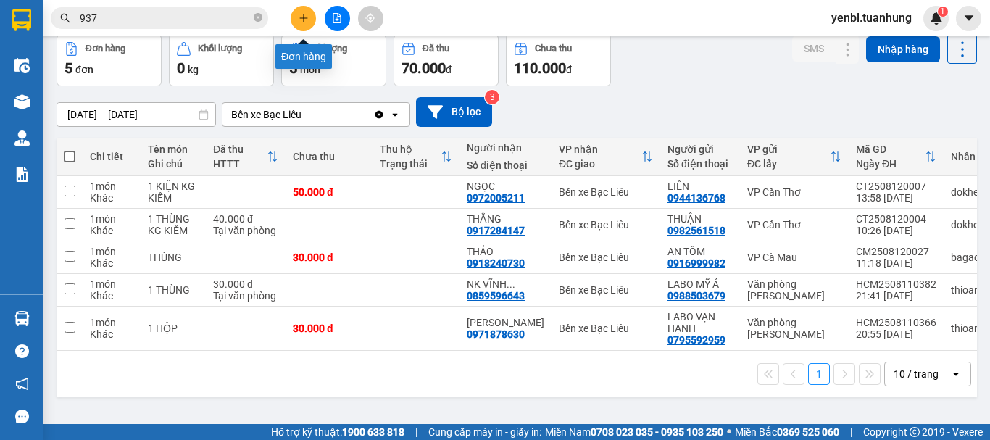
click at [302, 22] on icon "plus" at bounding box center [304, 18] width 10 height 10
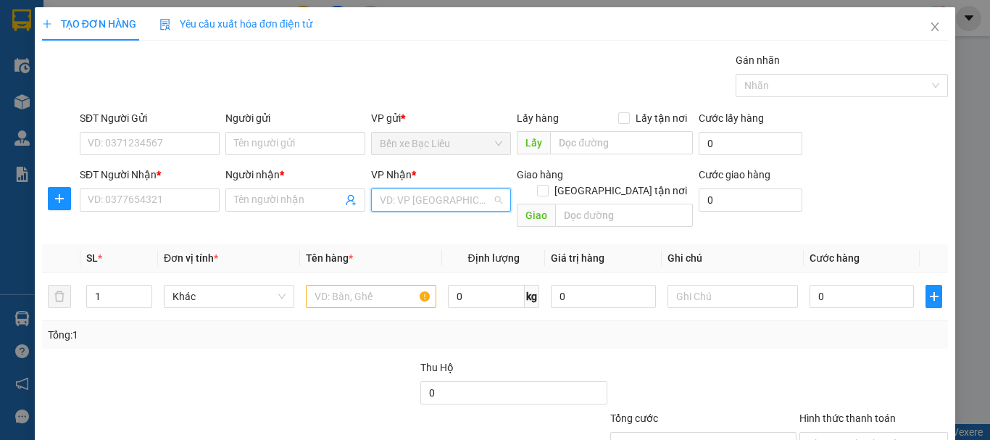
click at [407, 200] on input "search" at bounding box center [436, 200] width 112 height 22
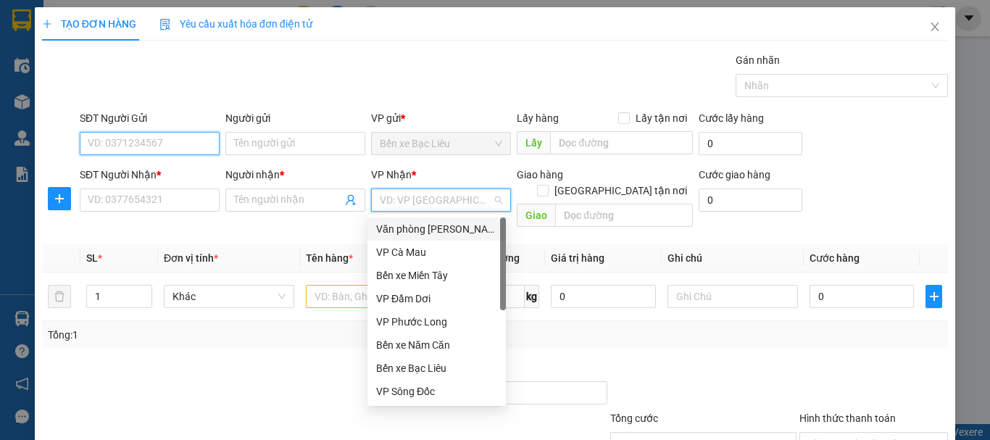
click at [160, 143] on input "SĐT Người Gửi" at bounding box center [150, 143] width 140 height 23
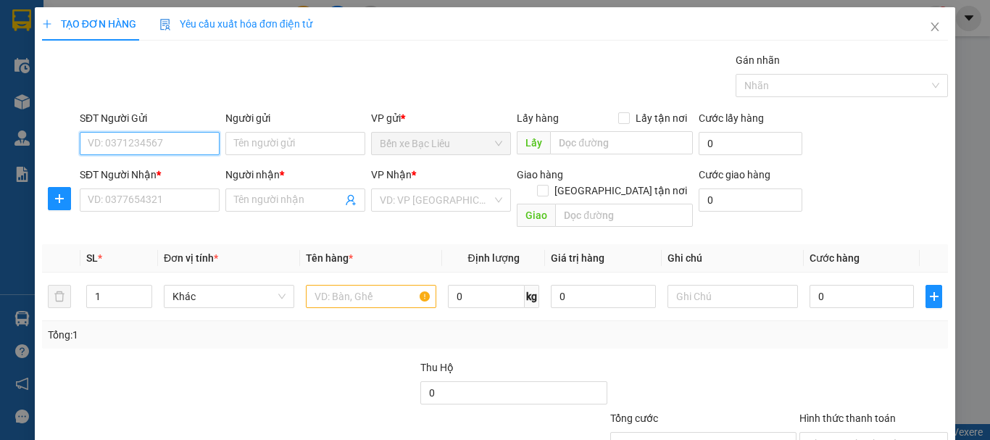
click at [138, 138] on input "SĐT Người Gửi" at bounding box center [150, 143] width 140 height 23
type input "0944766784"
click at [164, 167] on div "0944766784 - CHÚ TÁM" at bounding box center [148, 173] width 121 height 16
type input "CHÚ TÁM"
type input "0944766784"
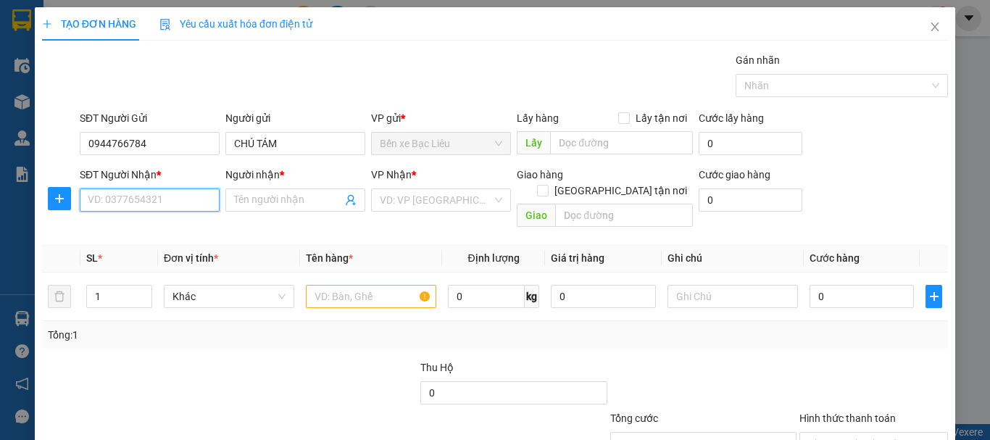
click at [155, 198] on input "SĐT Người Nhận *" at bounding box center [150, 200] width 140 height 23
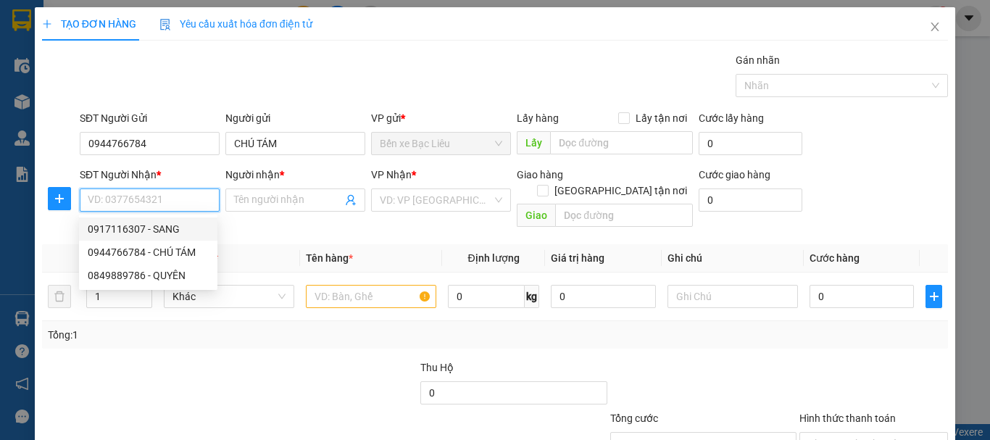
click at [158, 231] on div "0917116307 - SANG" at bounding box center [148, 229] width 121 height 16
type input "0917116307"
type input "SANG"
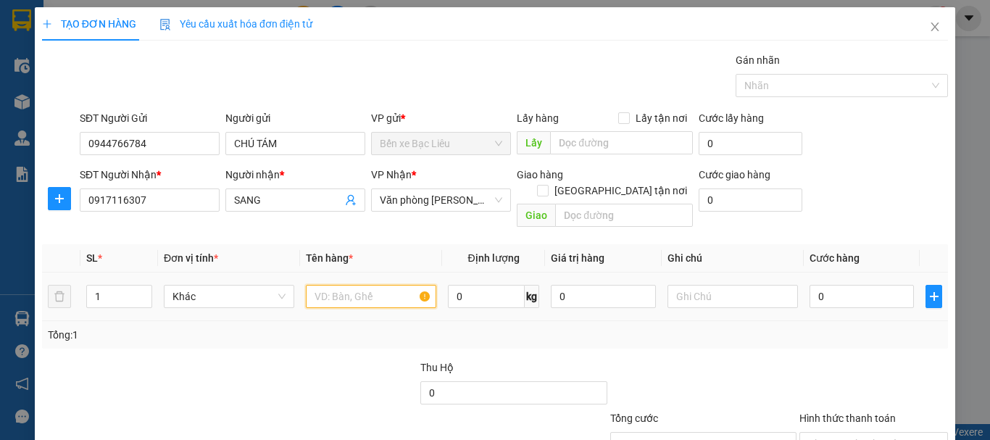
click at [331, 285] on input "text" at bounding box center [371, 296] width 131 height 23
type input "1 THUNG"
click at [845, 292] on div "0" at bounding box center [862, 296] width 104 height 29
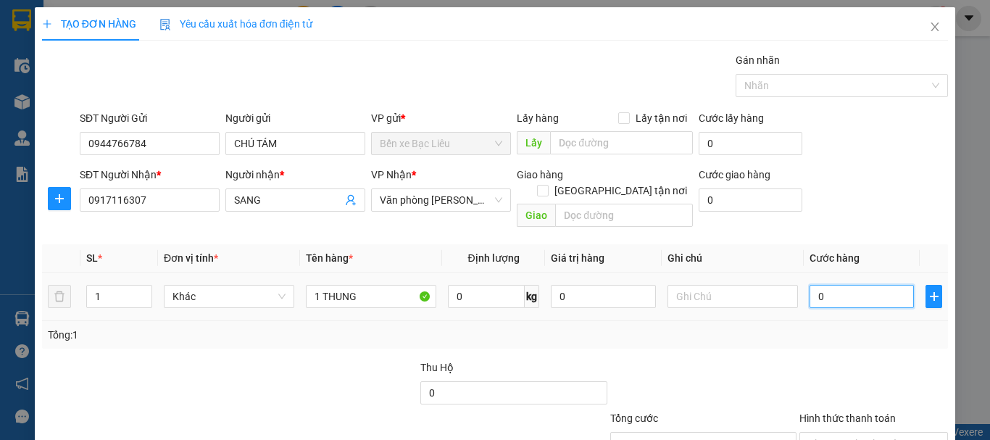
click at [813, 285] on input "0" at bounding box center [862, 296] width 104 height 23
type input "3"
type input "30"
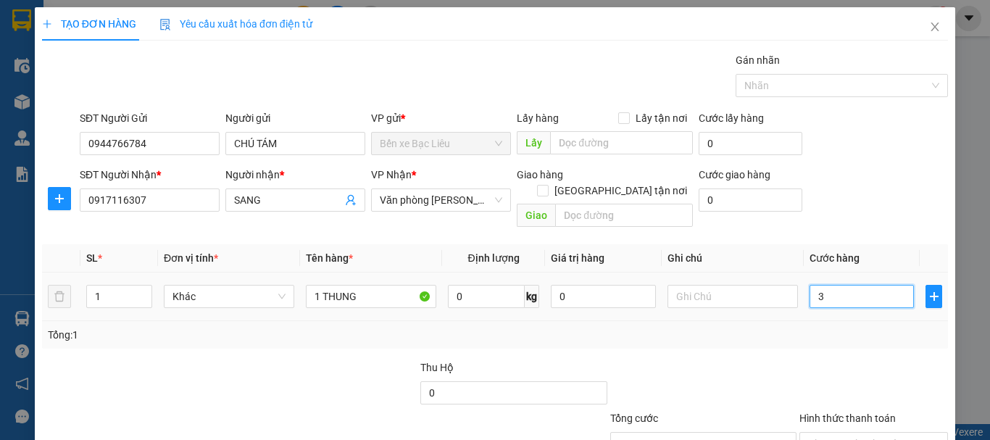
type input "30"
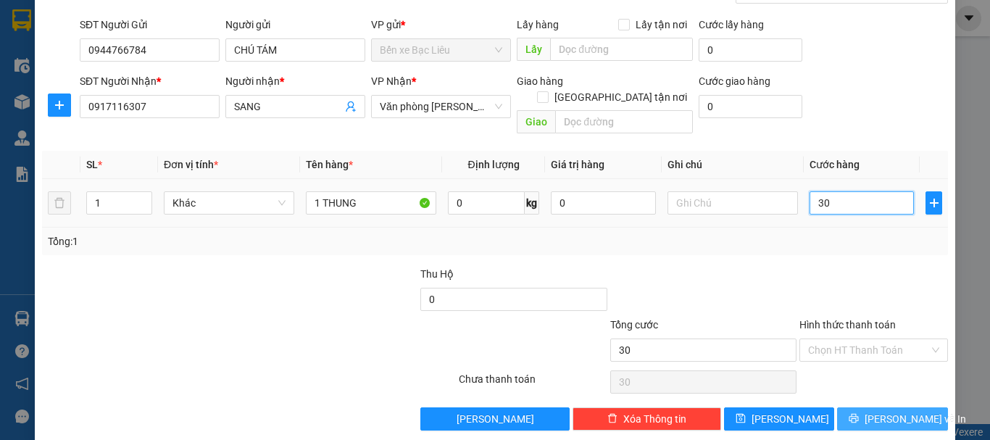
scroll to position [96, 0]
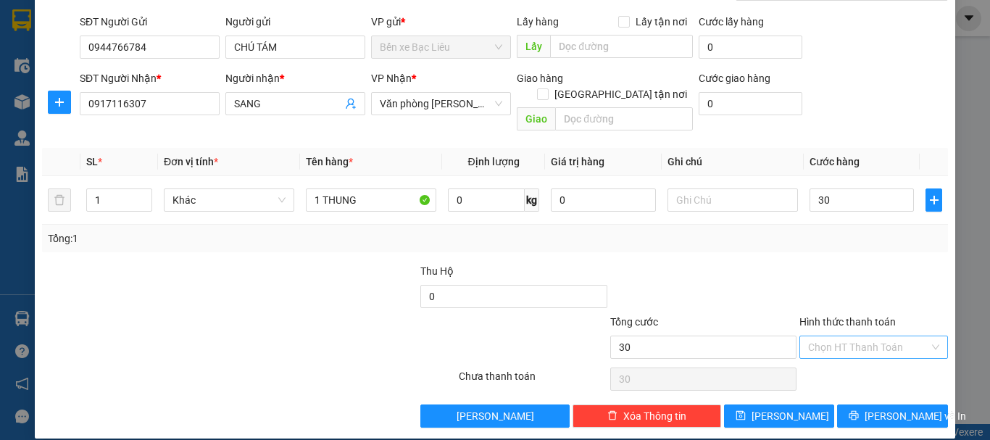
type input "30.000"
click at [877, 336] on input "Hình thức thanh toán" at bounding box center [868, 347] width 121 height 22
click at [858, 365] on div "Tại văn phòng" at bounding box center [865, 360] width 130 height 16
type input "0"
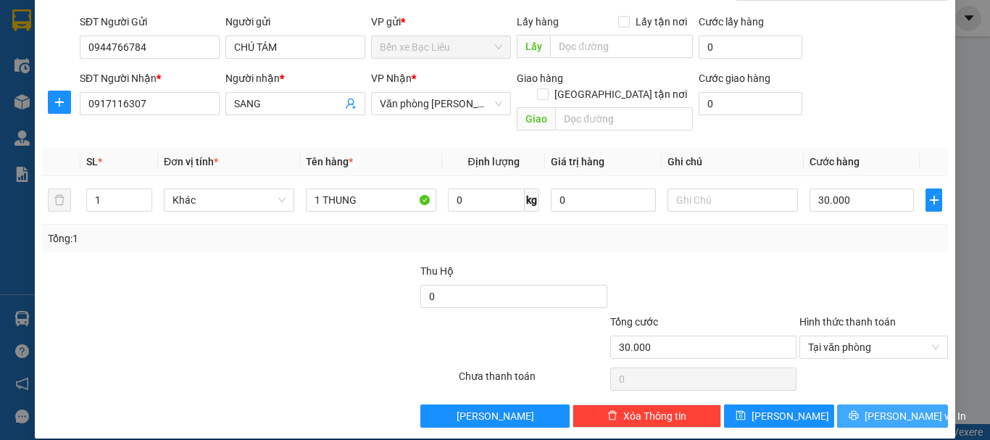
click at [877, 408] on span "[PERSON_NAME] và In" at bounding box center [916, 416] width 102 height 16
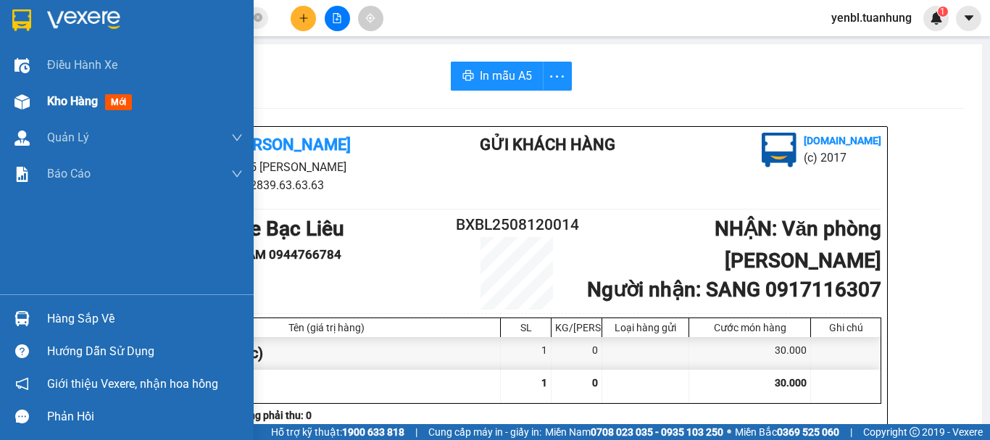
click at [46, 107] on div "Kho hàng mới" at bounding box center [127, 101] width 254 height 36
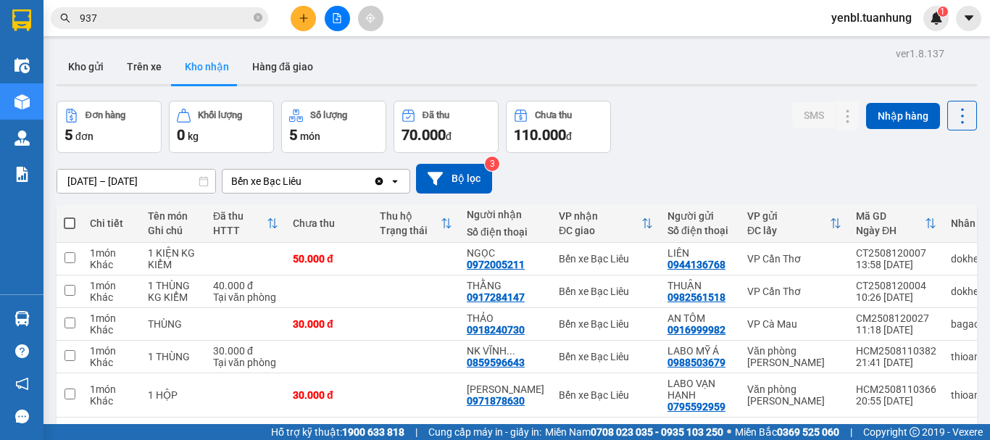
click at [258, 17] on icon "close-circle" at bounding box center [258, 17] width 9 height 9
click at [192, 16] on input "text" at bounding box center [165, 18] width 171 height 16
click at [218, 9] on span at bounding box center [160, 18] width 218 height 22
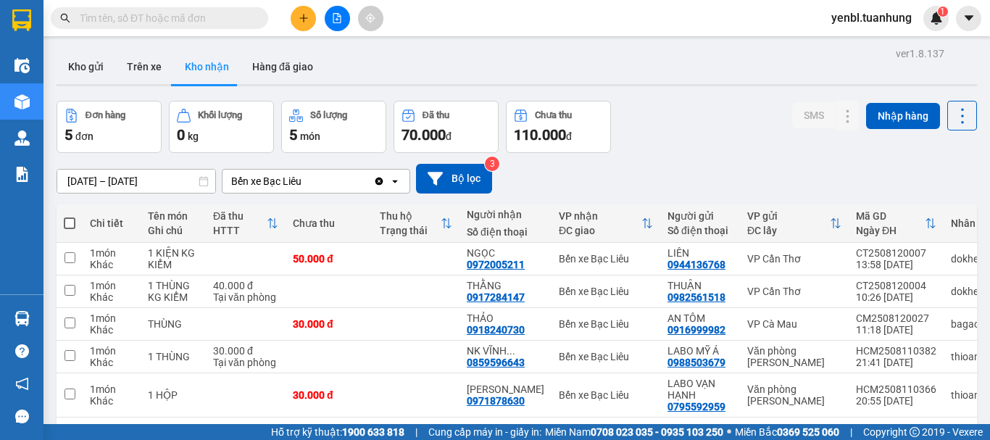
click at [196, 17] on input "text" at bounding box center [165, 18] width 171 height 16
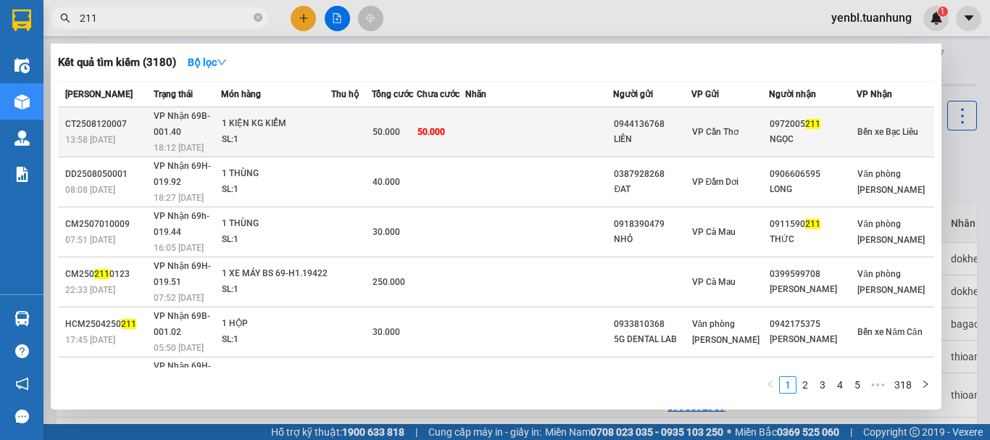
type input "211"
click at [875, 125] on div "Bến xe Bạc Liêu" at bounding box center [888, 132] width 61 height 16
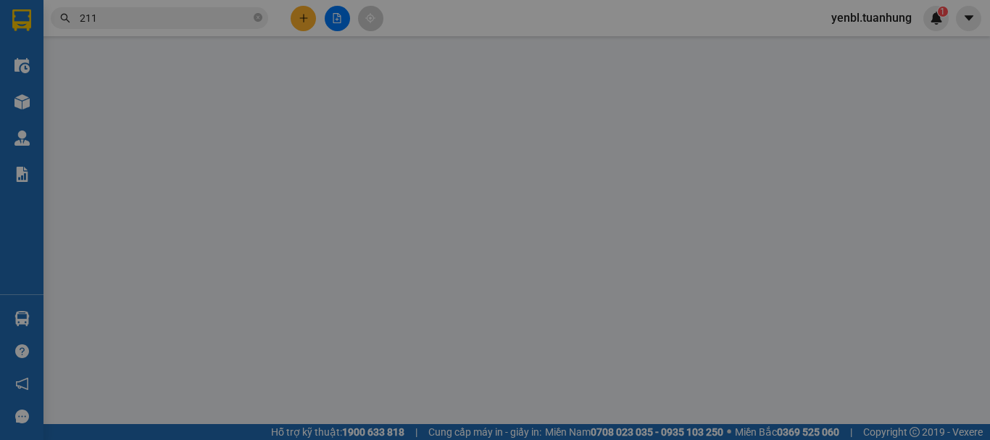
type input "0944136768"
type input "LIÊN"
type input "0972005211"
type input "NGỌC"
type input "50.000"
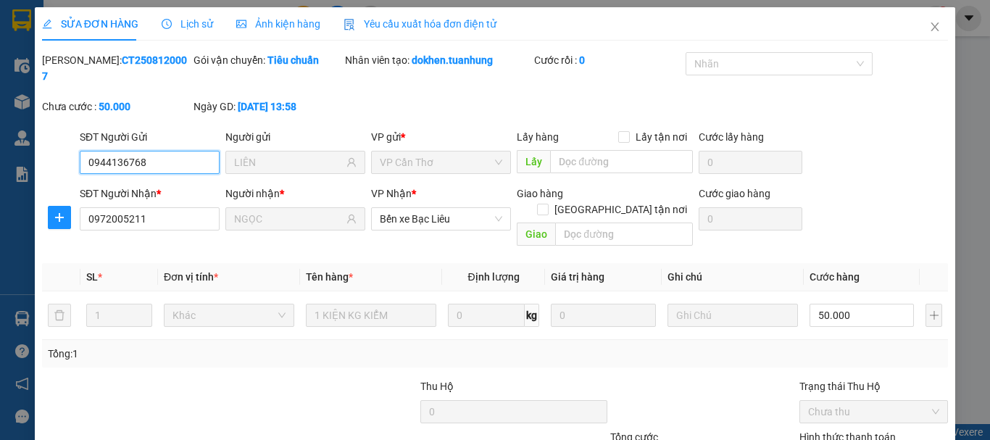
scroll to position [99, 0]
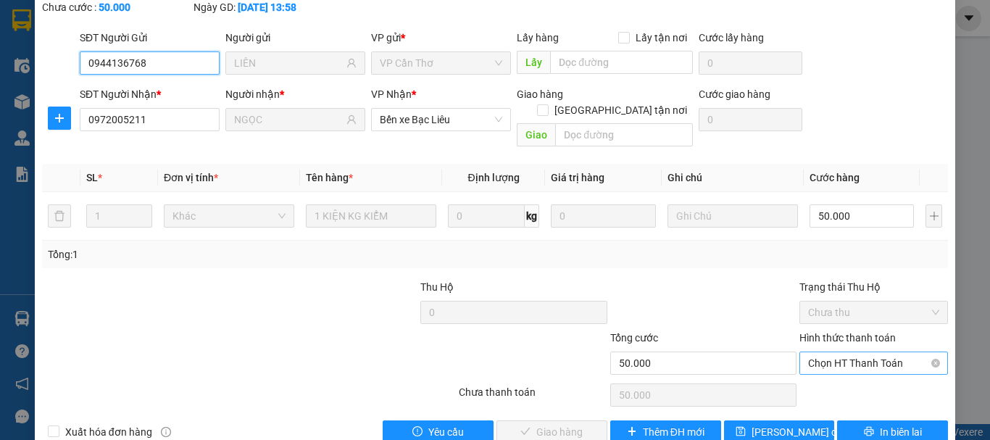
click at [850, 352] on span "Chọn HT Thanh Toán" at bounding box center [873, 363] width 131 height 22
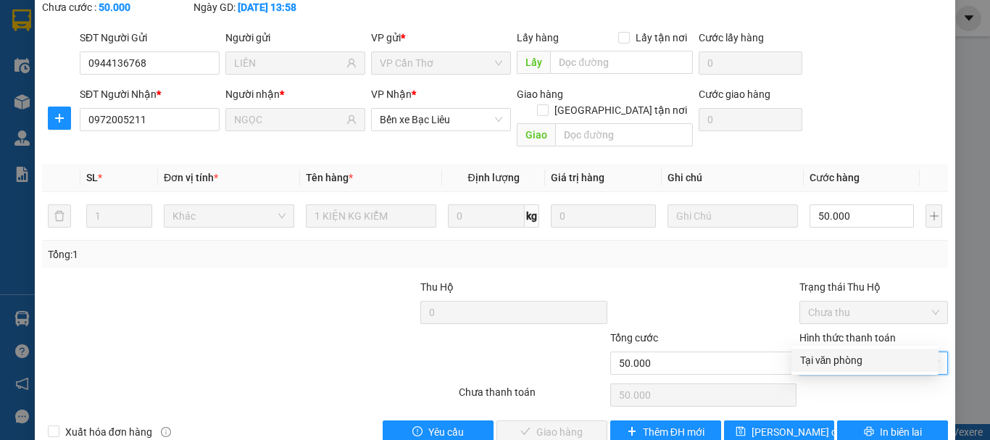
click at [836, 349] on div "Tại văn phòng" at bounding box center [865, 360] width 147 height 23
type input "0"
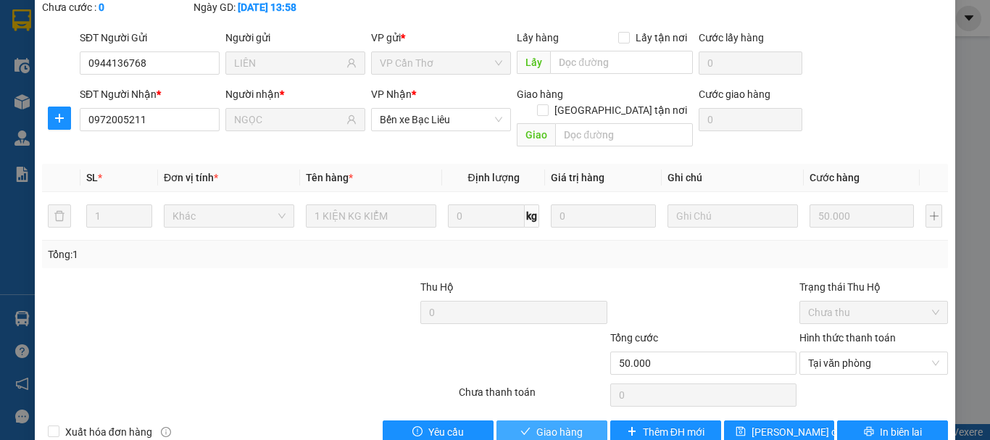
click at [579, 421] on button "Giao hàng" at bounding box center [552, 432] width 111 height 23
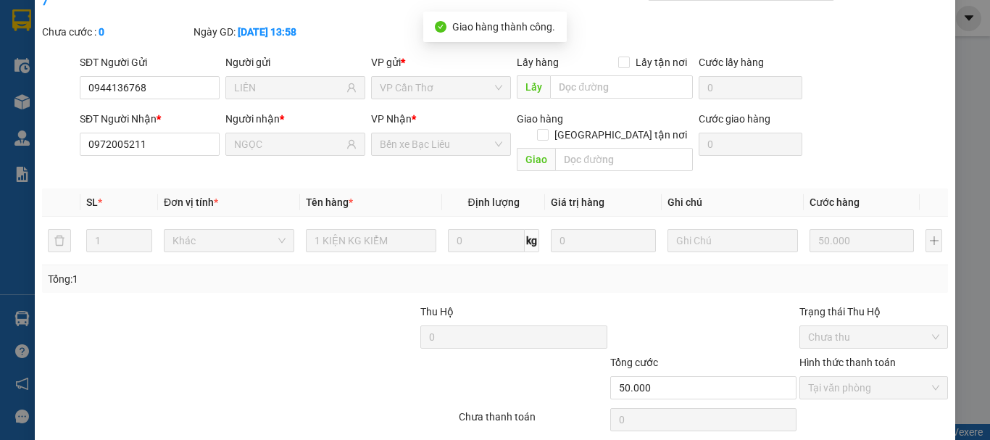
scroll to position [0, 0]
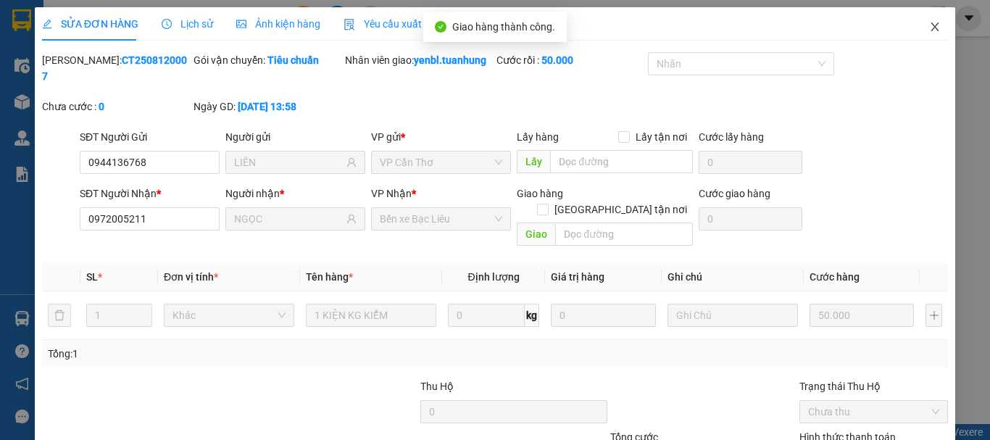
click at [929, 33] on icon "close" at bounding box center [935, 27] width 12 height 12
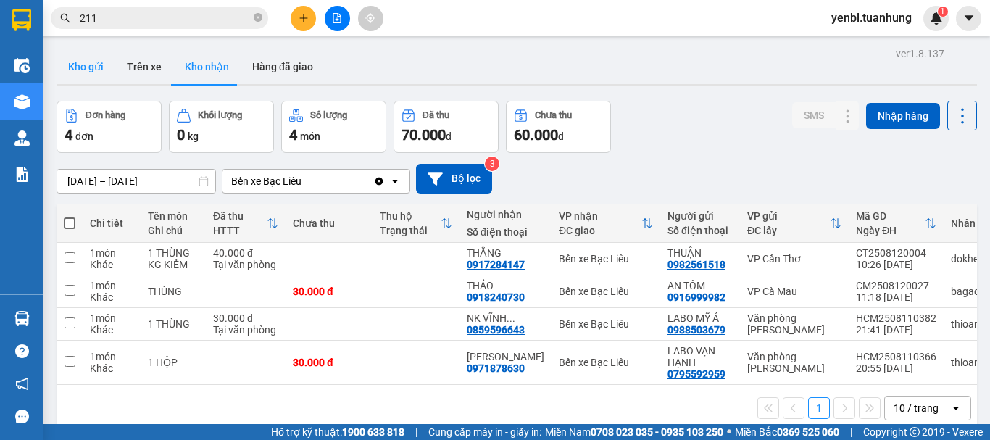
click at [86, 68] on button "Kho gửi" at bounding box center [86, 66] width 59 height 35
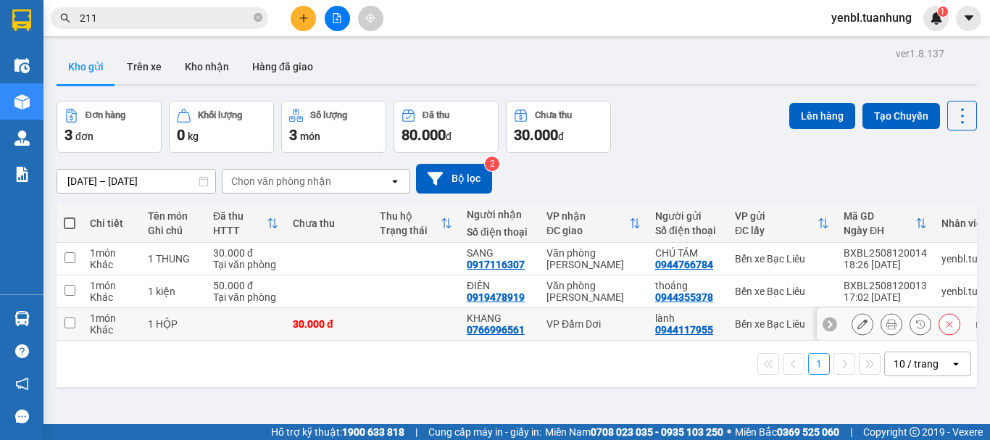
click at [74, 324] on input "checkbox" at bounding box center [70, 323] width 11 height 11
checkbox input "true"
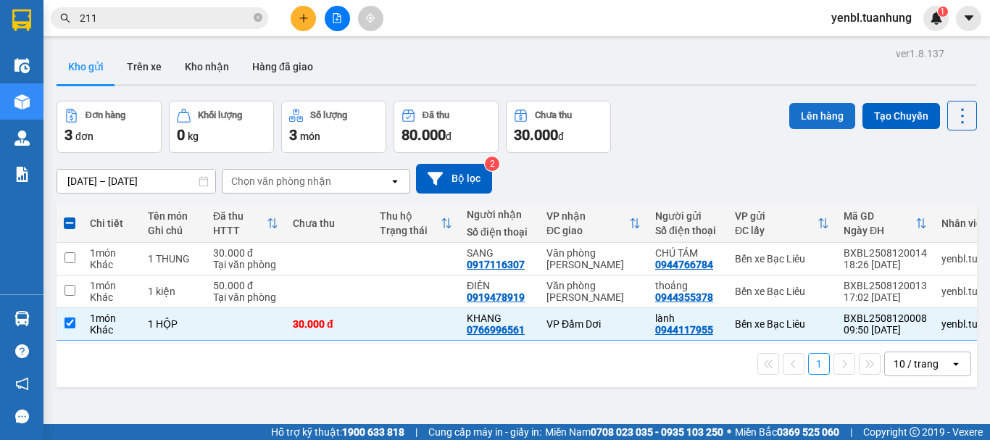
click at [804, 113] on button "Lên hàng" at bounding box center [823, 116] width 66 height 26
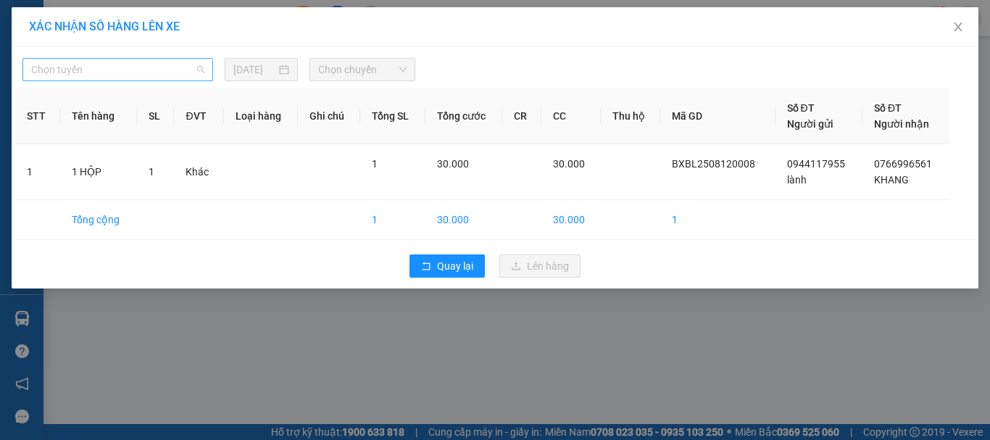
click at [142, 69] on span "Chọn tuyến" at bounding box center [117, 70] width 173 height 22
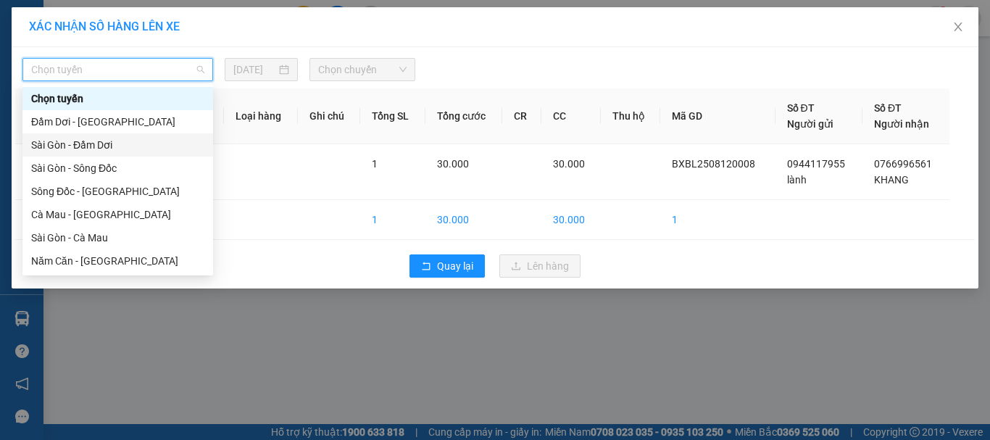
click at [91, 149] on div "Sài Gòn - Đầm Dơi" at bounding box center [117, 145] width 173 height 16
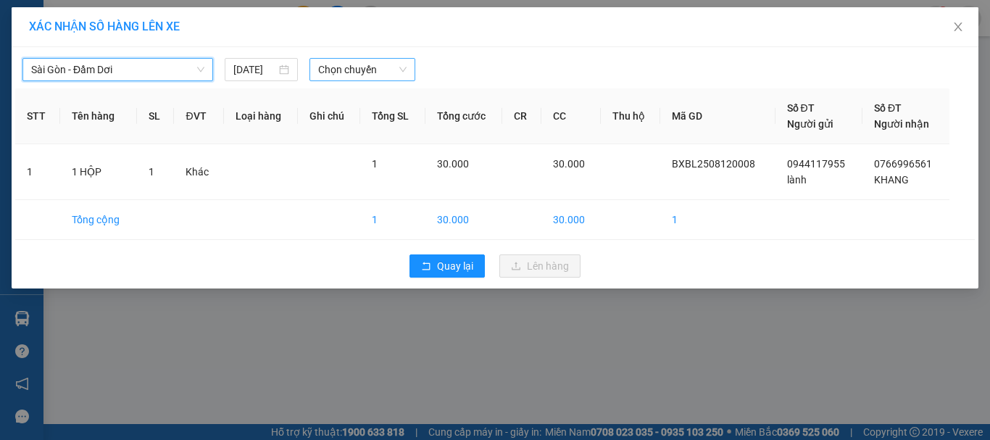
click at [378, 77] on span "Chọn chuyến" at bounding box center [362, 70] width 89 height 22
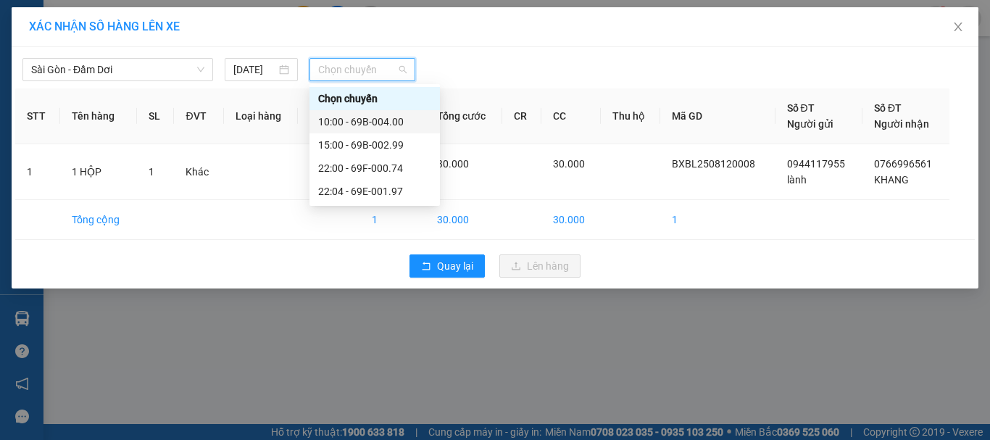
click at [387, 123] on div "10:00 - 69B-004.00" at bounding box center [374, 122] width 113 height 16
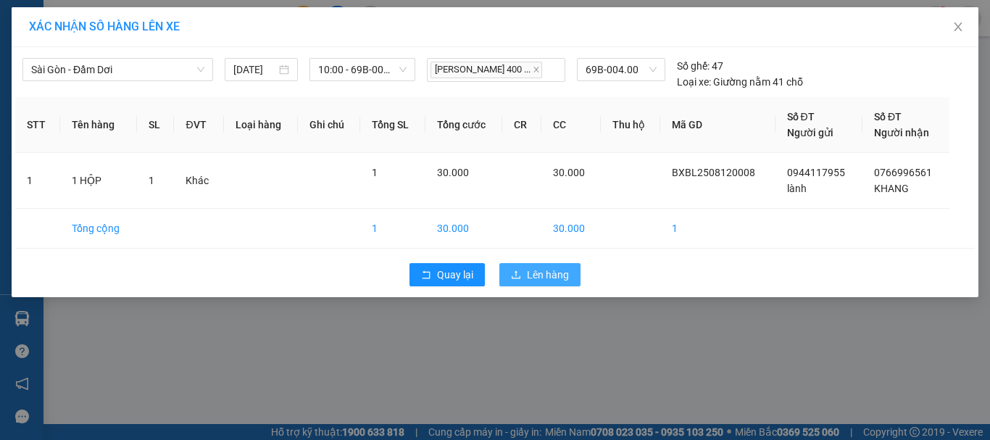
click at [531, 279] on span "Lên hàng" at bounding box center [548, 275] width 42 height 16
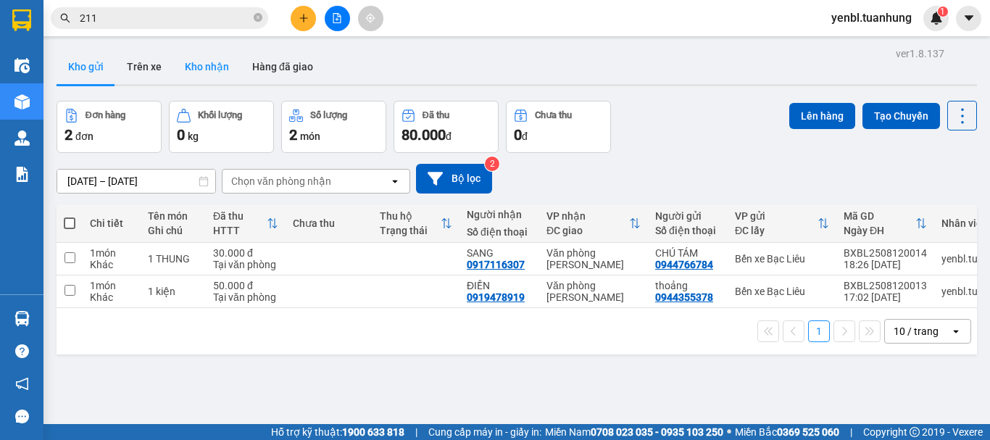
click at [218, 54] on button "Kho nhận" at bounding box center [206, 66] width 67 height 35
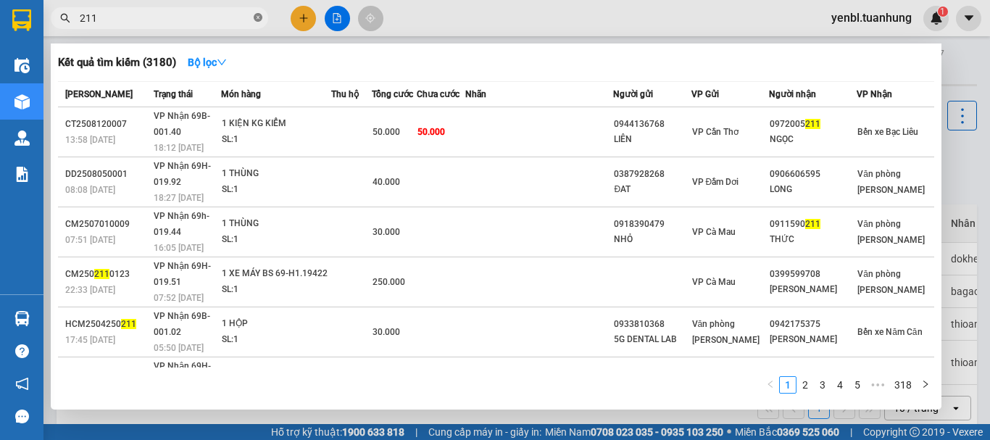
click at [257, 16] on icon "close-circle" at bounding box center [258, 17] width 9 height 9
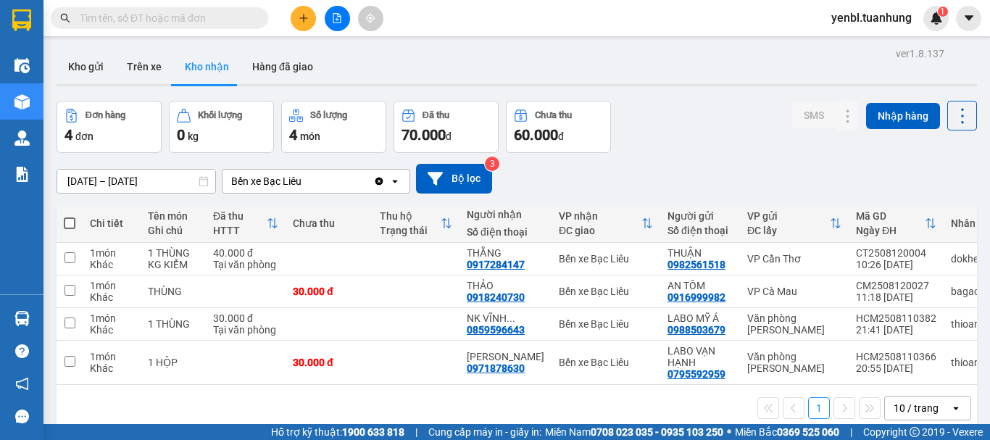
click at [225, 16] on input "text" at bounding box center [165, 18] width 171 height 16
drag, startPoint x: 225, startPoint y: 16, endPoint x: 223, endPoint y: 4, distance: 12.5
click at [223, 13] on input "text" at bounding box center [165, 18] width 171 height 16
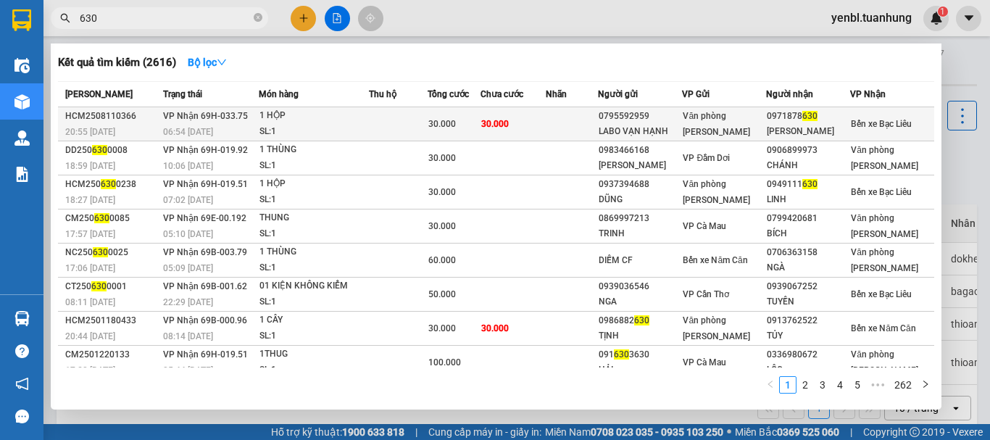
type input "630"
click at [750, 121] on span "Văn phòng [PERSON_NAME]" at bounding box center [716, 124] width 67 height 26
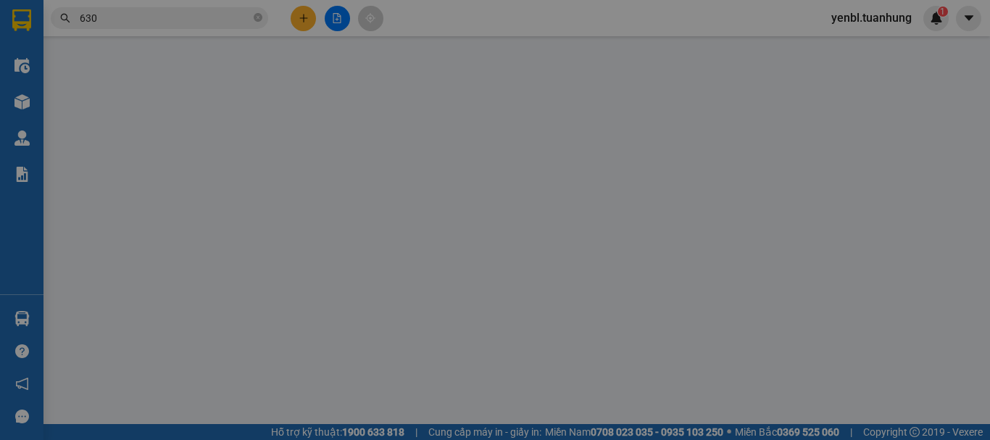
type input "0795592959"
type input "LABO VẠN HẠNH"
type input "0971878630"
type input "[PERSON_NAME]"
type input "30.000"
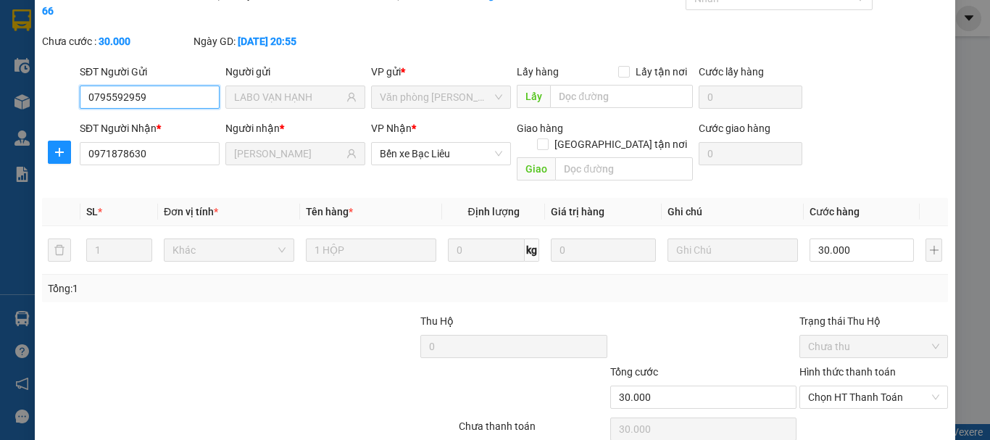
scroll to position [99, 0]
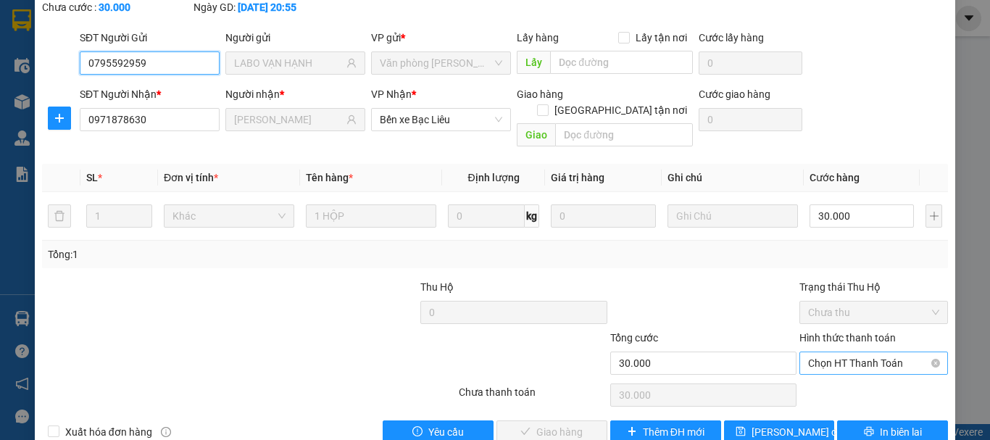
click at [897, 352] on span "Chọn HT Thanh Toán" at bounding box center [873, 363] width 131 height 22
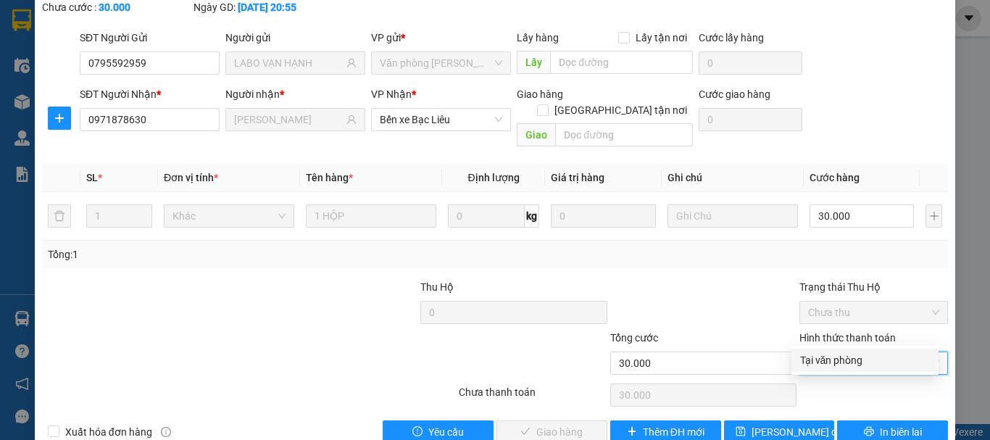
drag, startPoint x: 836, startPoint y: 358, endPoint x: 749, endPoint y: 377, distance: 89.0
click at [833, 358] on div "Tại văn phòng" at bounding box center [865, 360] width 130 height 16
type input "0"
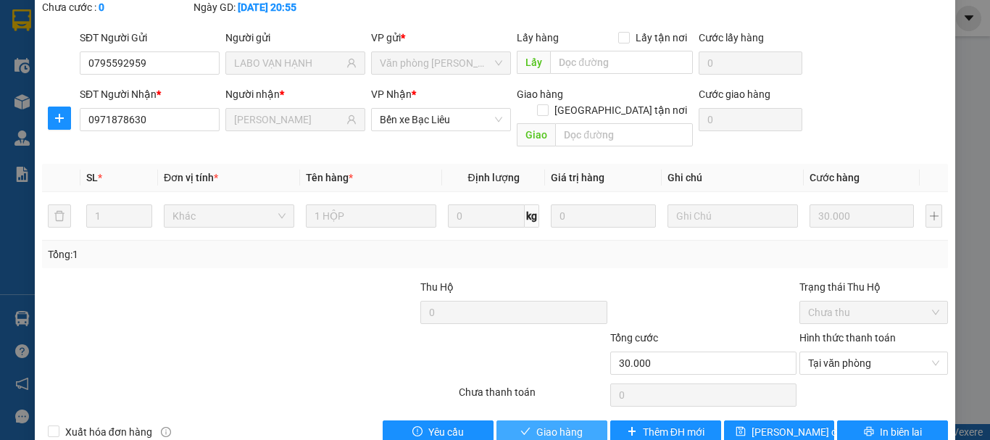
click at [540, 424] on span "Giao hàng" at bounding box center [560, 432] width 46 height 16
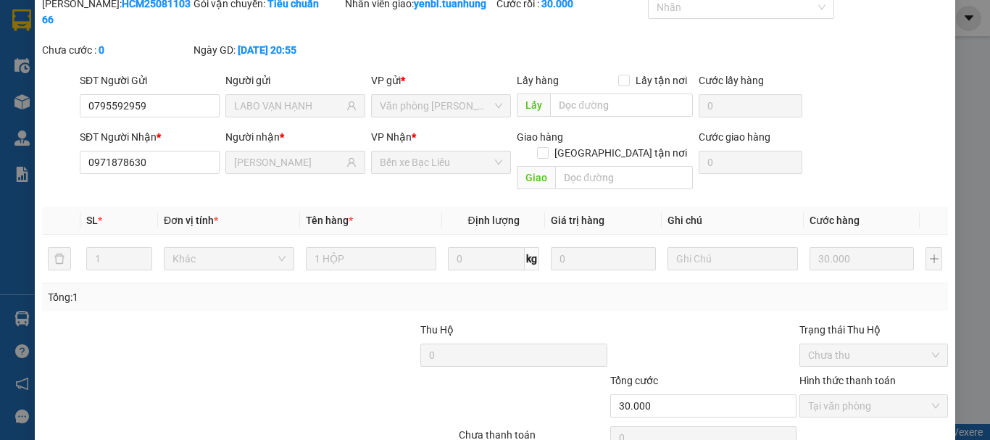
scroll to position [0, 0]
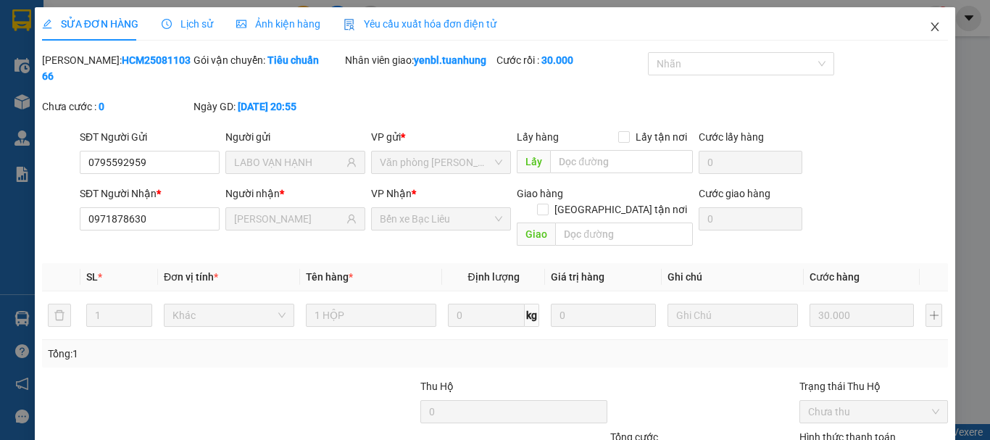
click at [935, 33] on span "Close" at bounding box center [935, 27] width 41 height 41
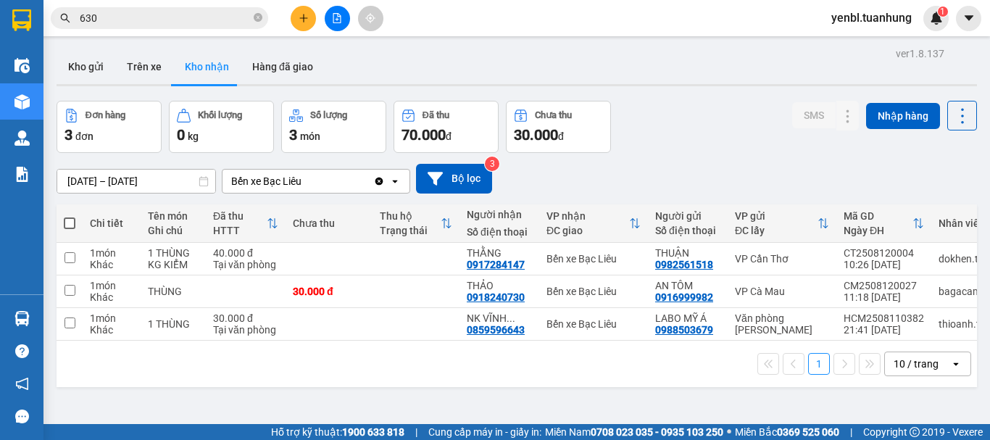
click at [308, 15] on icon "plus" at bounding box center [304, 18] width 10 height 10
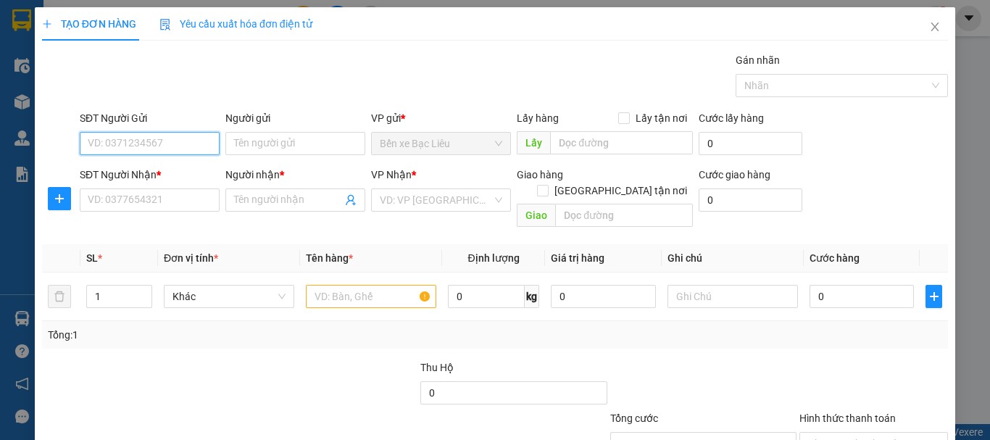
click at [143, 143] on input "SĐT Người Gửi" at bounding box center [150, 143] width 140 height 23
click at [145, 144] on input "SĐT Người Gửi" at bounding box center [150, 143] width 140 height 23
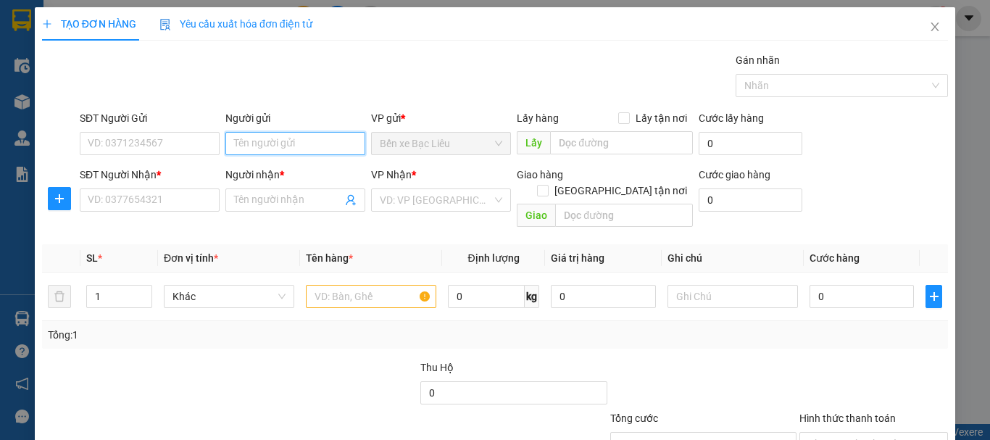
click at [262, 149] on input "Người gửi" at bounding box center [295, 143] width 140 height 23
type input "HỮU TÙNG"
click at [299, 175] on div "HỮU TÙNG - 0356179990" at bounding box center [292, 173] width 121 height 16
type input "0356179990"
type input "HỮU TÙNG"
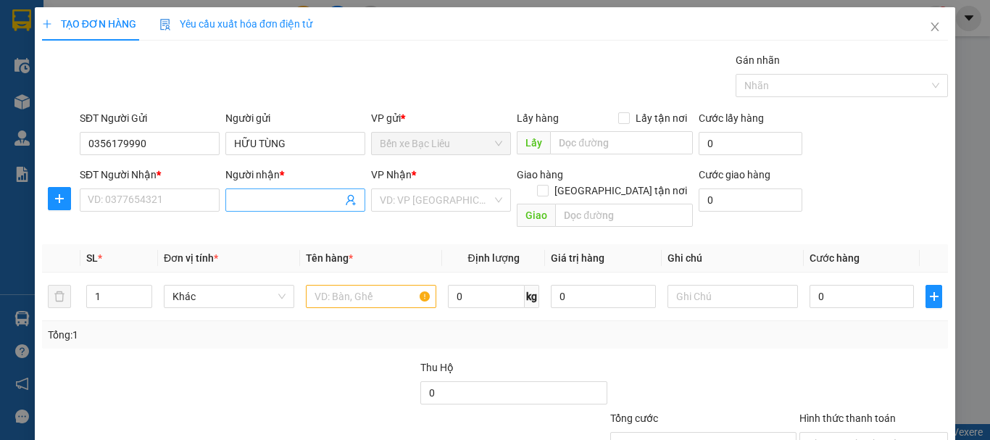
click at [248, 206] on input "Người nhận *" at bounding box center [288, 200] width 108 height 16
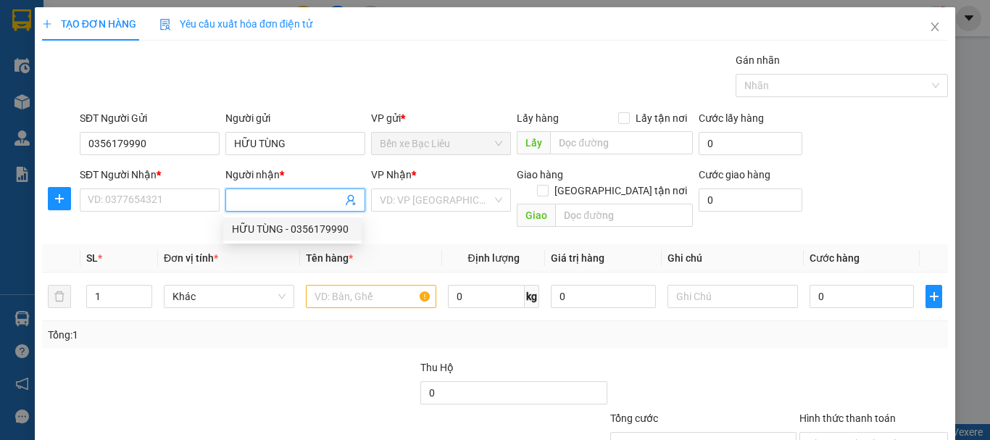
click at [245, 205] on input "Người nhận *" at bounding box center [288, 200] width 108 height 16
type input "[PERSON_NAME]"
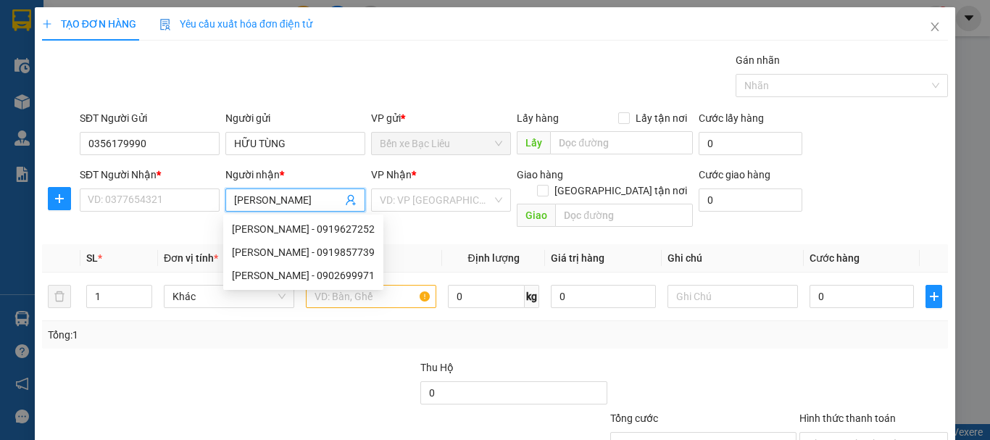
click at [302, 202] on input "[PERSON_NAME]" at bounding box center [288, 200] width 108 height 16
click at [303, 278] on div "[PERSON_NAME] - 0902699971" at bounding box center [303, 276] width 143 height 16
type input "0902699971"
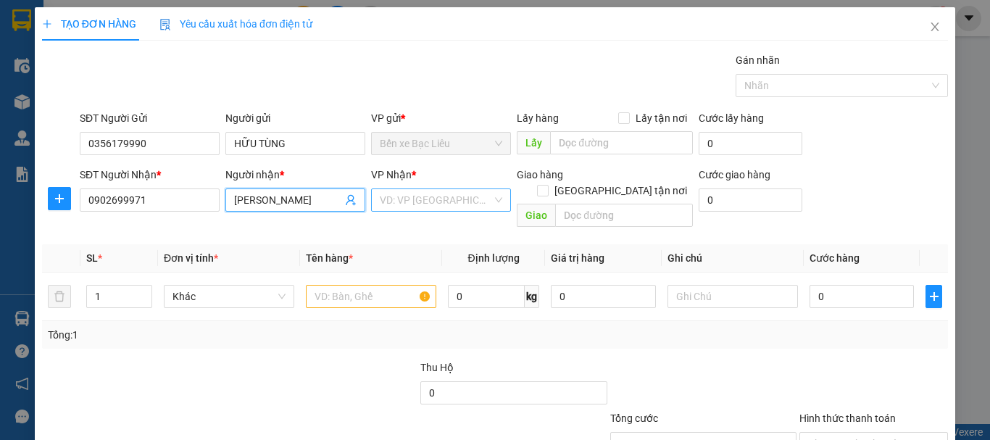
type input "[PERSON_NAME]"
click at [411, 196] on input "search" at bounding box center [436, 200] width 112 height 22
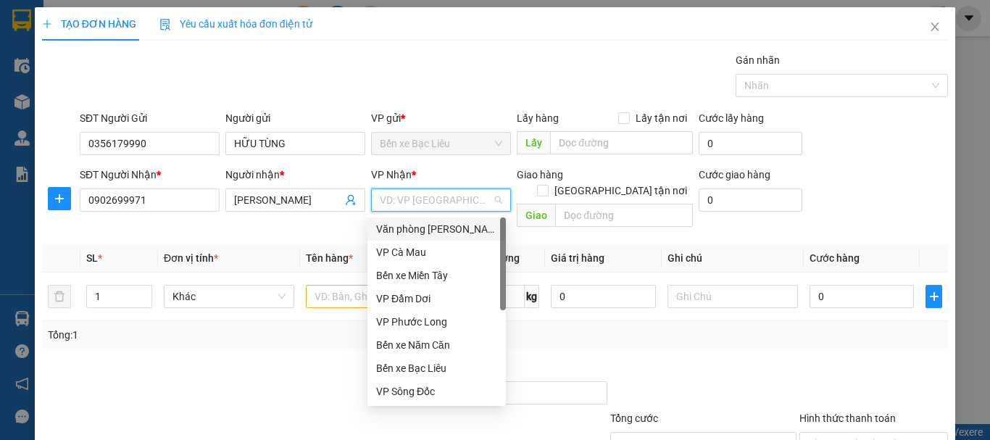
click at [435, 231] on div "Văn phòng [PERSON_NAME]" at bounding box center [436, 229] width 121 height 16
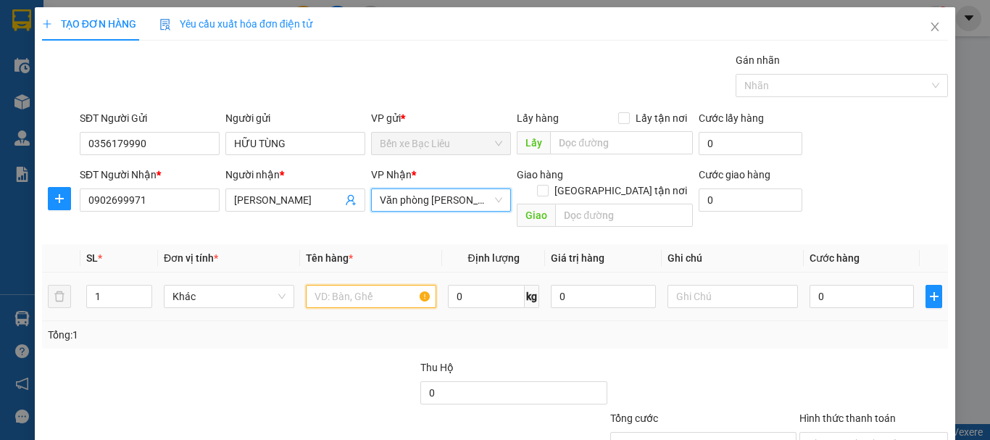
click at [362, 285] on input "text" at bounding box center [371, 296] width 131 height 23
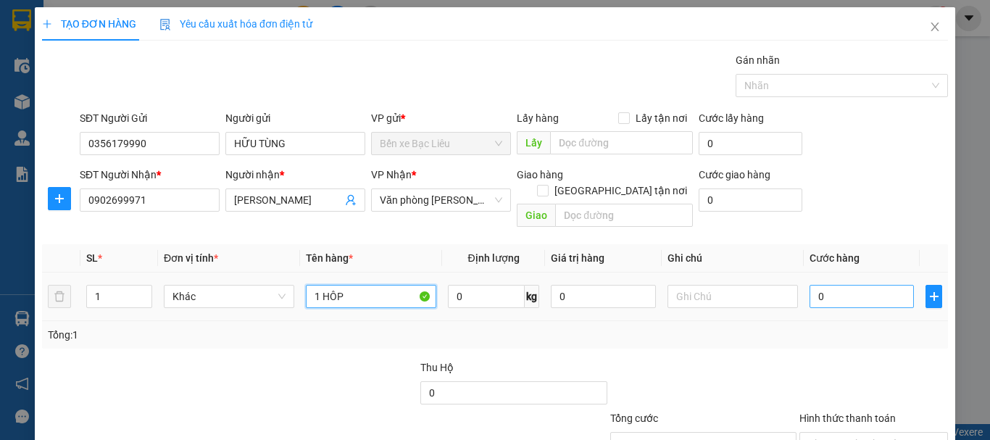
type input "1 HÔP"
click at [838, 285] on input "0" at bounding box center [862, 296] width 104 height 23
type input "3"
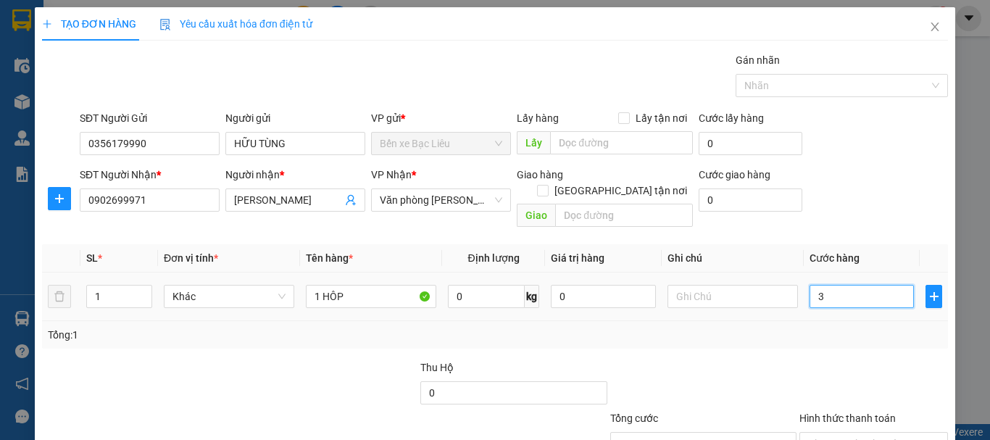
type input "30"
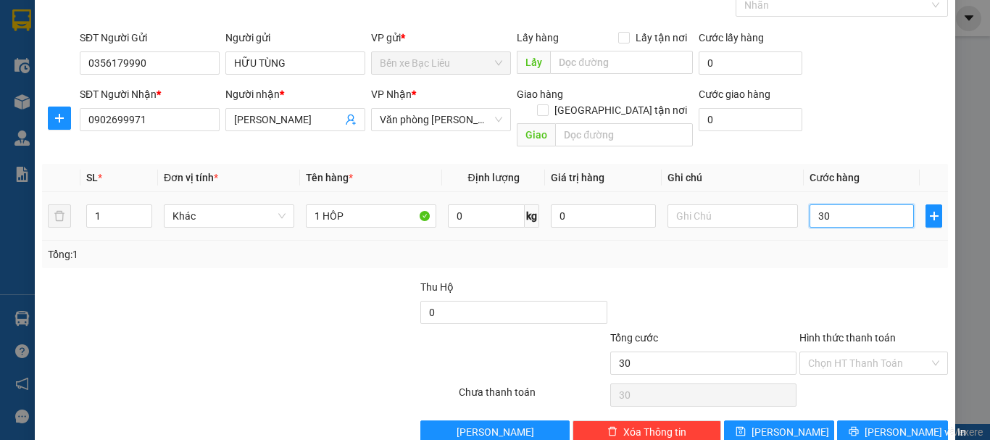
scroll to position [96, 0]
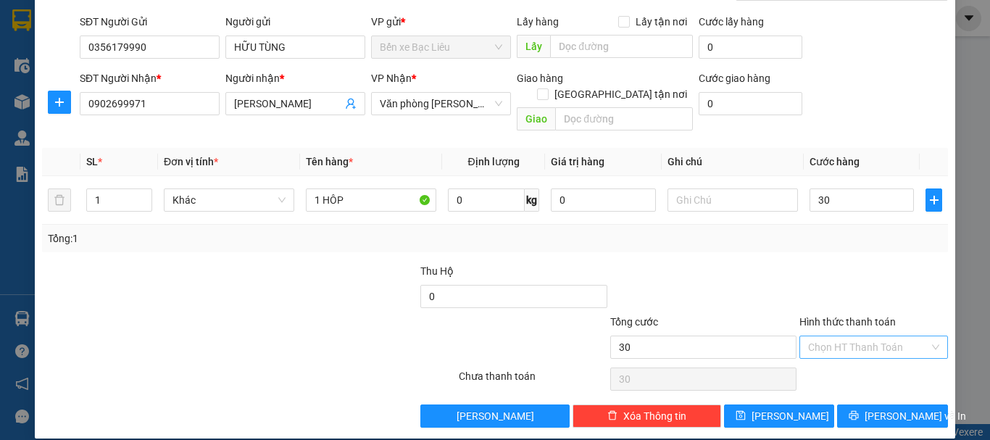
type input "30.000"
click at [828, 336] on input "Hình thức thanh toán" at bounding box center [868, 347] width 121 height 22
click at [814, 361] on div "Tại văn phòng" at bounding box center [865, 360] width 130 height 16
type input "0"
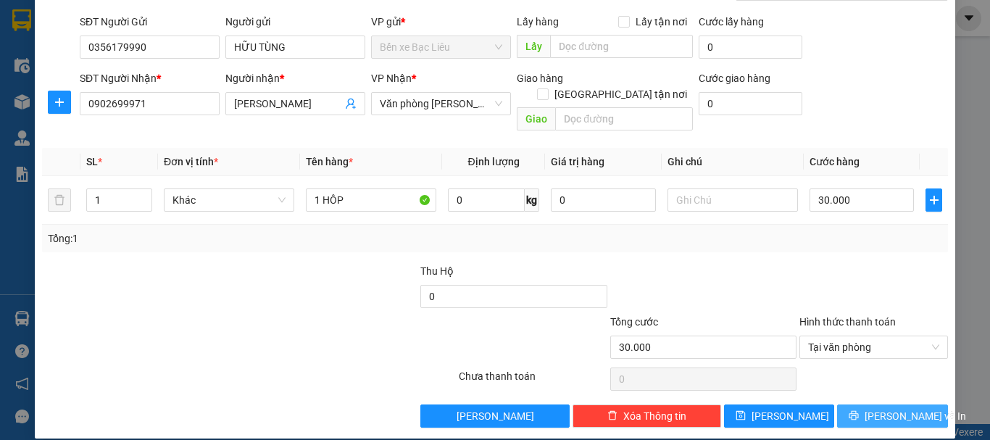
click at [852, 405] on button "[PERSON_NAME] và In" at bounding box center [892, 416] width 111 height 23
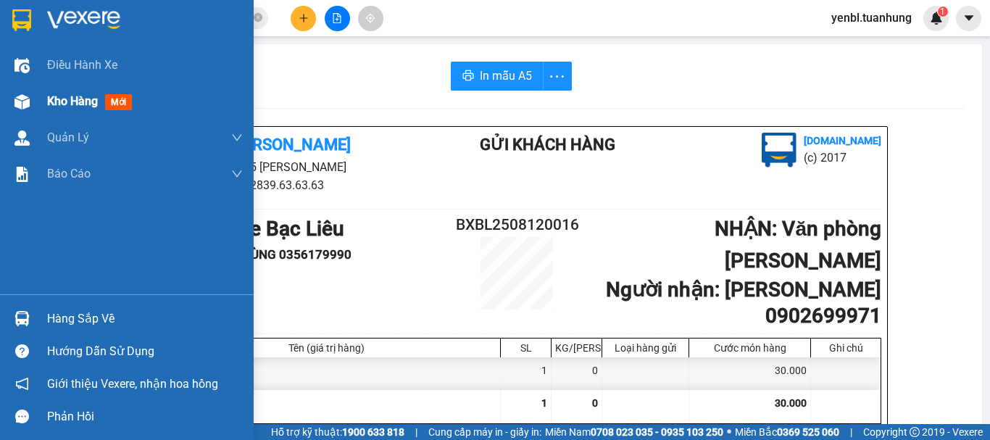
click at [91, 102] on span "Kho hàng" at bounding box center [72, 101] width 51 height 14
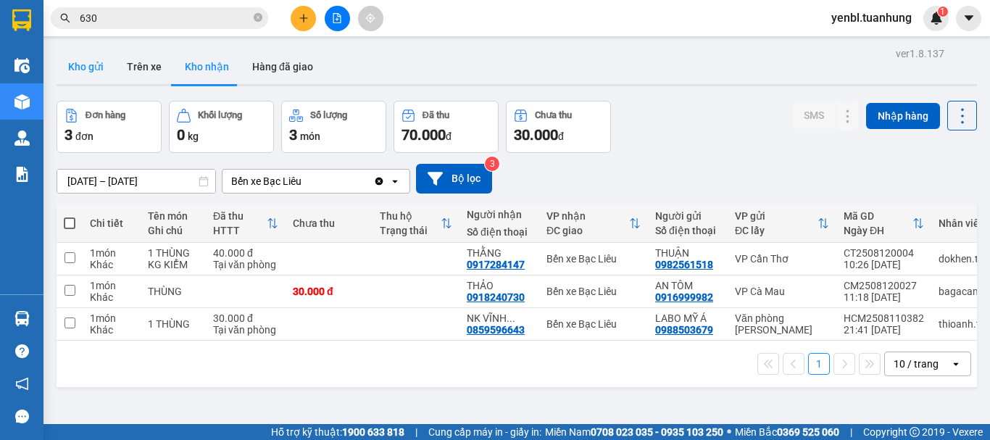
click at [80, 79] on button "Kho gửi" at bounding box center [86, 66] width 59 height 35
